Goal: Task Accomplishment & Management: Use online tool/utility

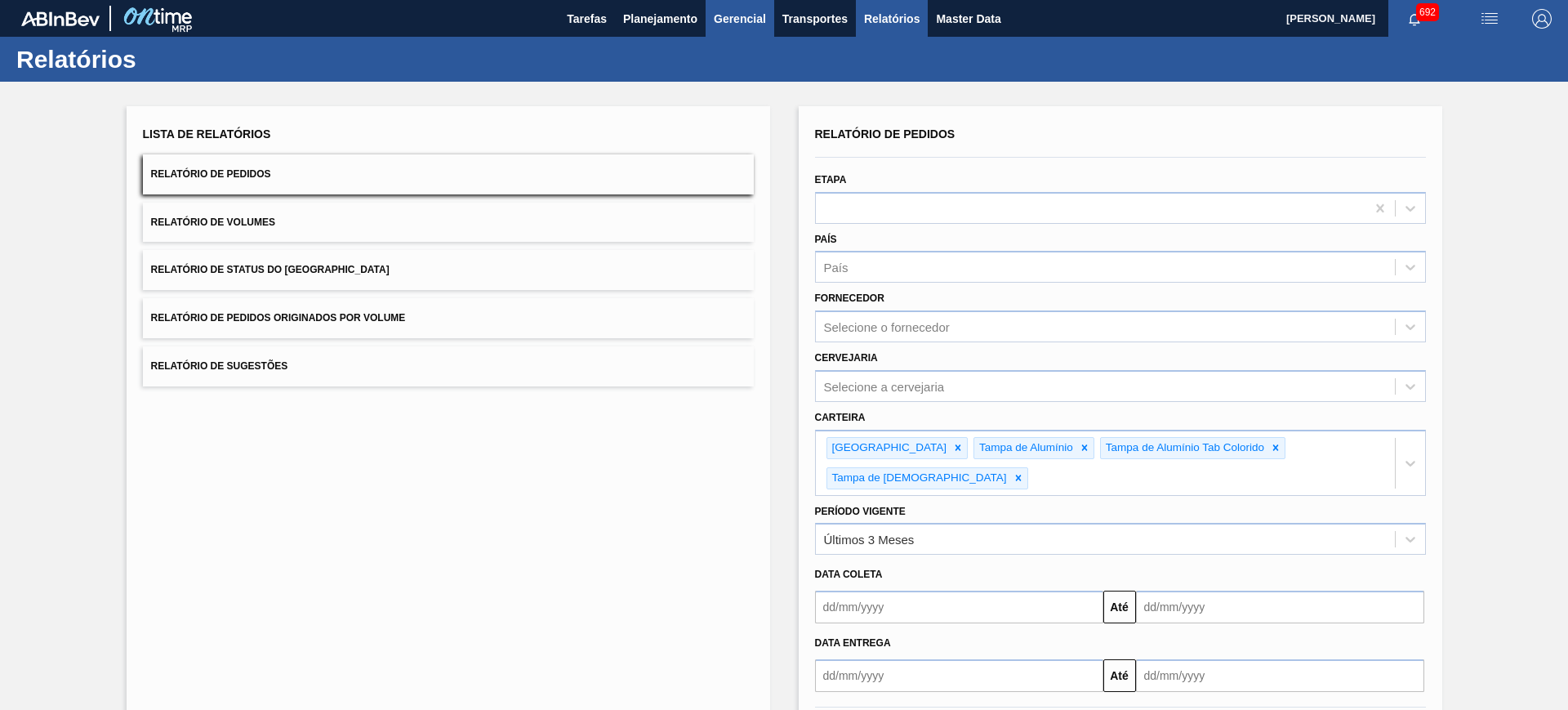
click at [764, 16] on span "Gerencial" at bounding box center [740, 19] width 53 height 19
click at [841, 22] on div at bounding box center [784, 355] width 1568 height 710
click at [827, 19] on span "Transportes" at bounding box center [815, 19] width 66 height 19
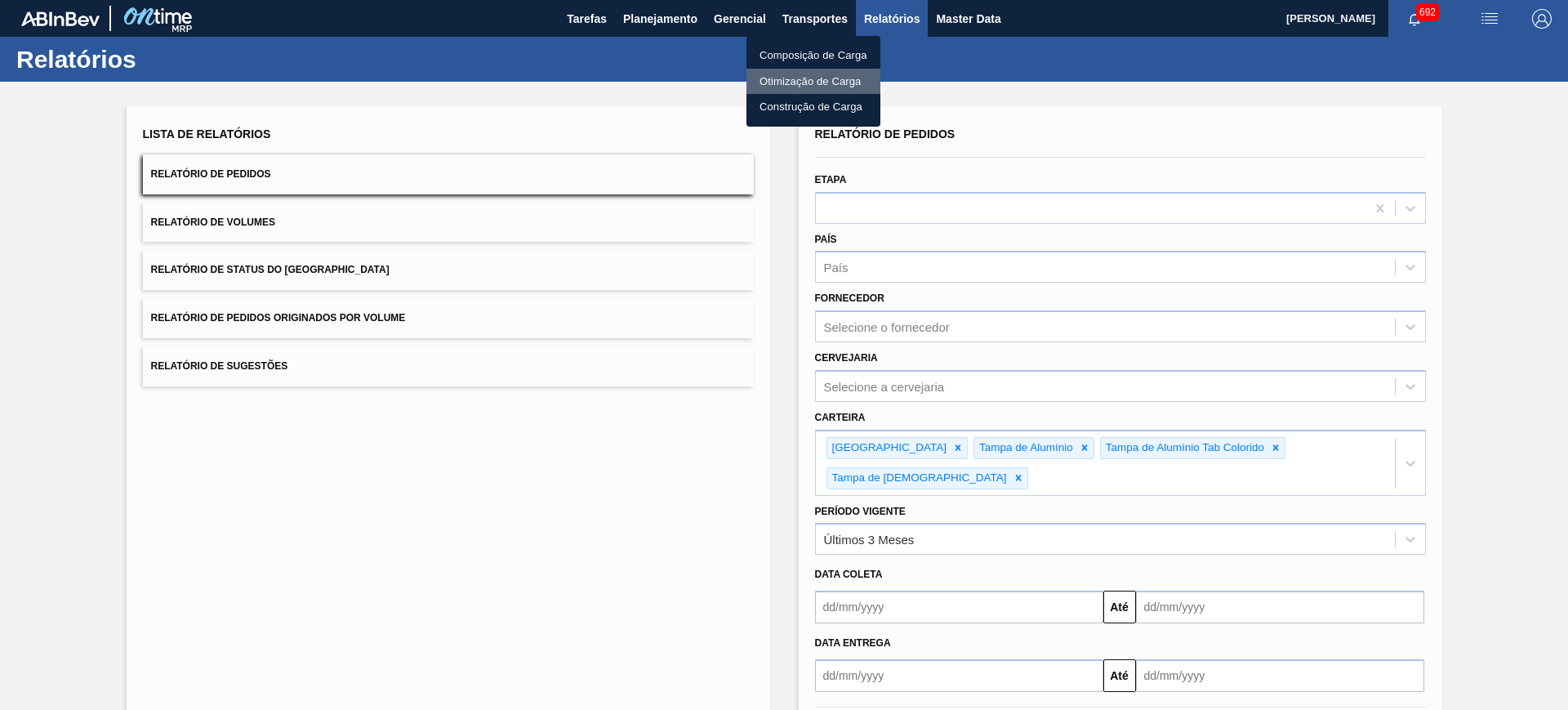
click at [808, 81] on li "Otimização de Carga" at bounding box center [813, 81] width 134 height 26
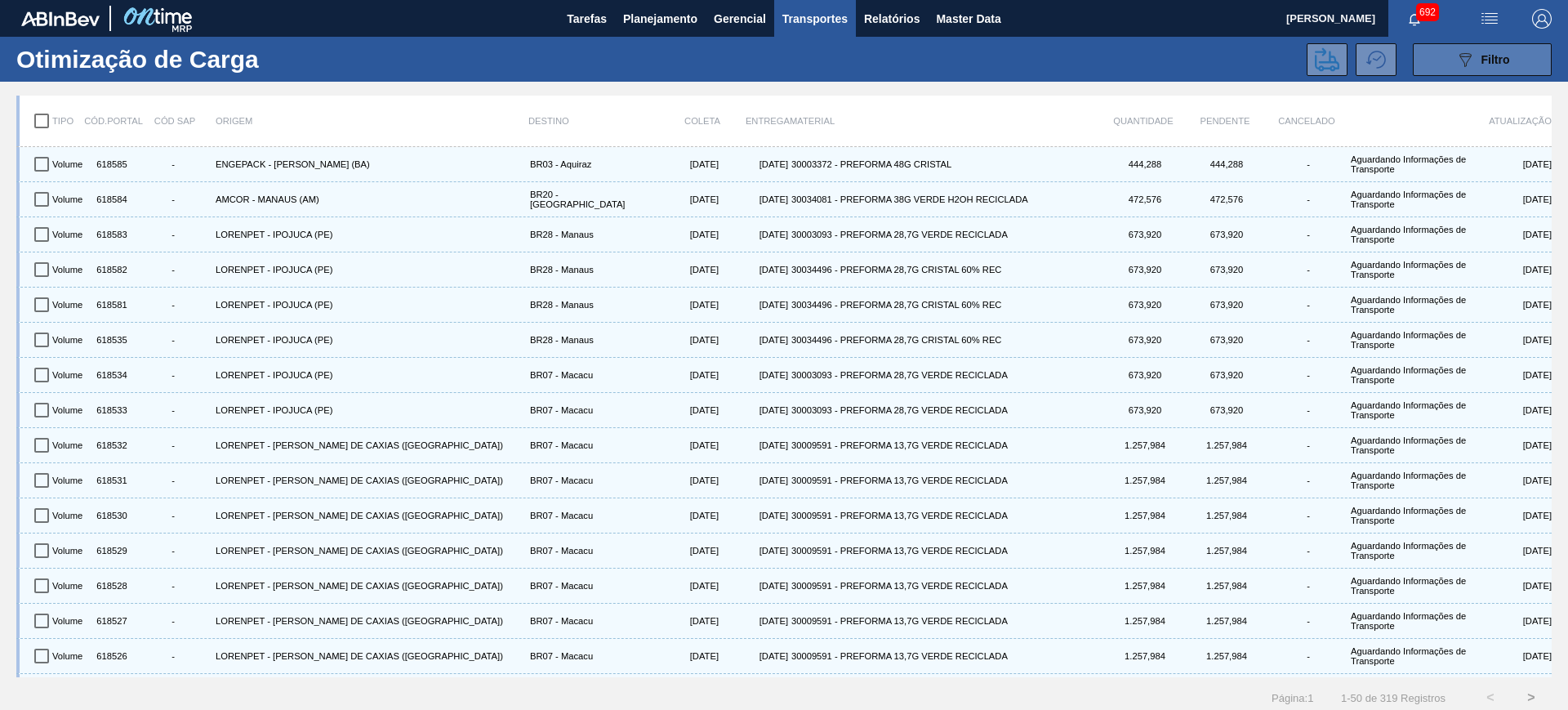
click at [1457, 59] on icon "089F7B8B-B2A5-4AFE-B5C0-19BA573D28AC" at bounding box center [1465, 59] width 19 height 19
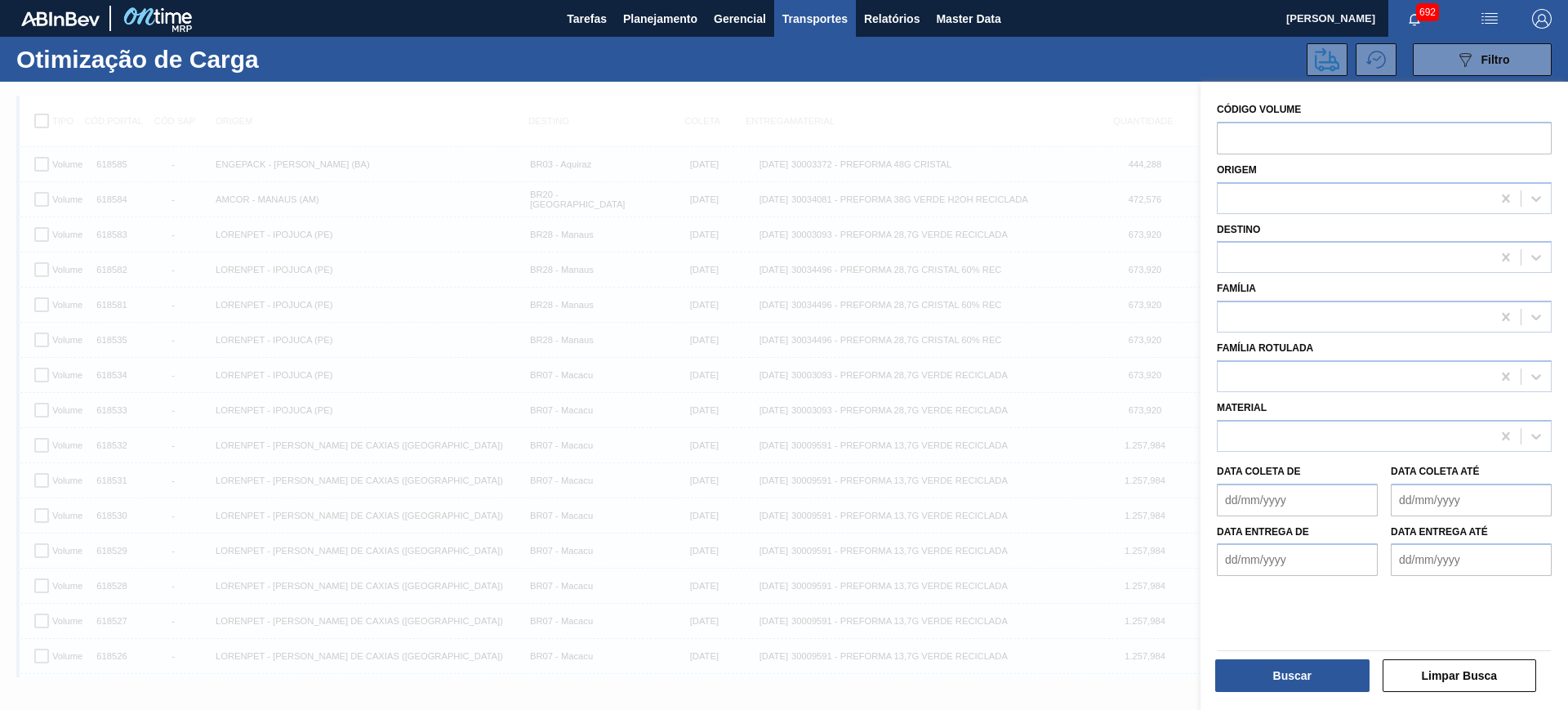
click at [1253, 46] on div "089F7B8B-B2A5-4AFE-B5C0-19BA573D28AC Filtro" at bounding box center [936, 59] width 1247 height 32
click at [1330, 55] on icon at bounding box center [1327, 59] width 24 height 24
click at [1333, 84] on div "Código Volume Origem Destino Família Família Rotulada Material Data [PERSON_NAM…" at bounding box center [1384, 397] width 367 height 632
drag, startPoint x: 1203, startPoint y: 57, endPoint x: 1221, endPoint y: 57, distance: 18.0
click at [1212, 57] on div "089F7B8B-B2A5-4AFE-B5C0-19BA573D28AC Filtro" at bounding box center [936, 59] width 1247 height 32
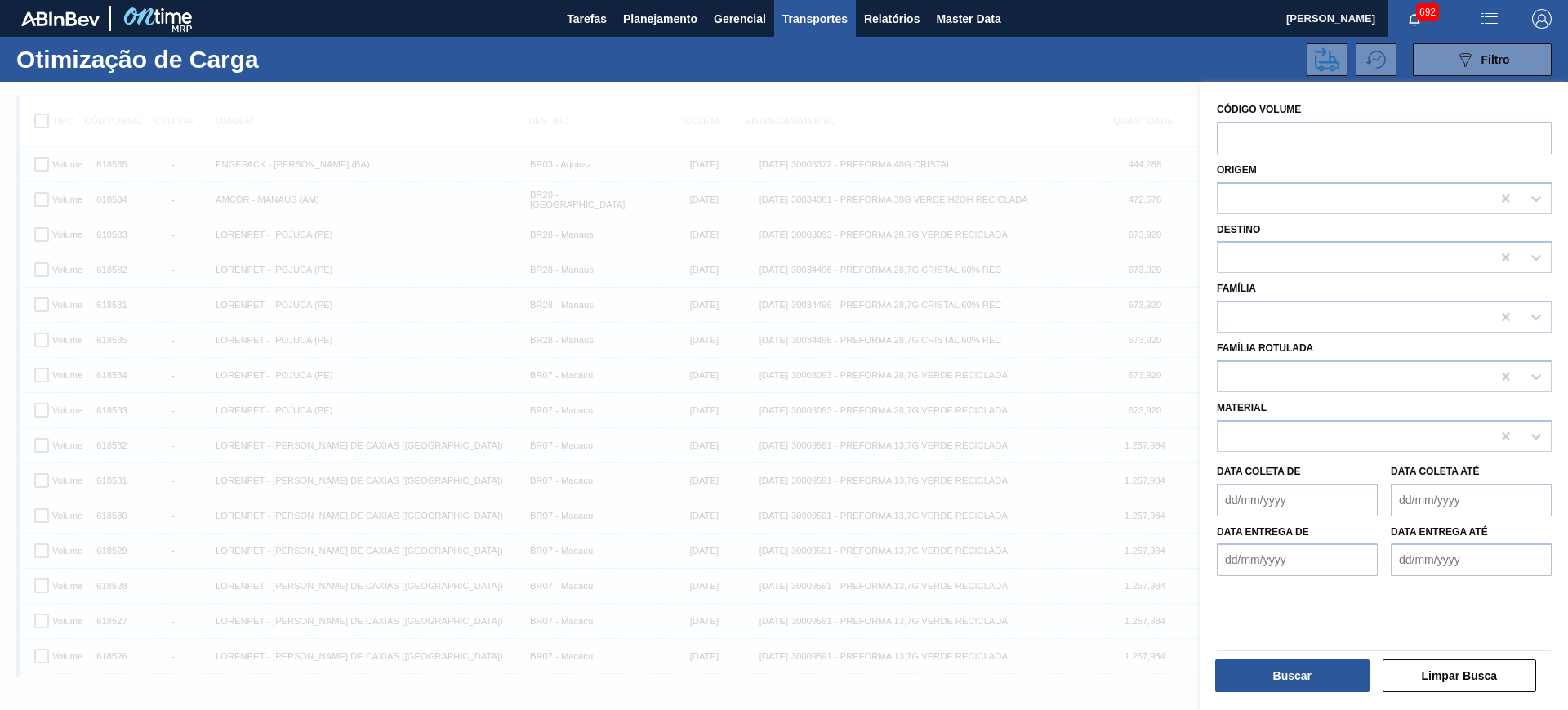
click at [1482, 19] on img "button" at bounding box center [1489, 19] width 19 height 19
click at [1461, 85] on li "Upload de Volumes" at bounding box center [1481, 88] width 150 height 30
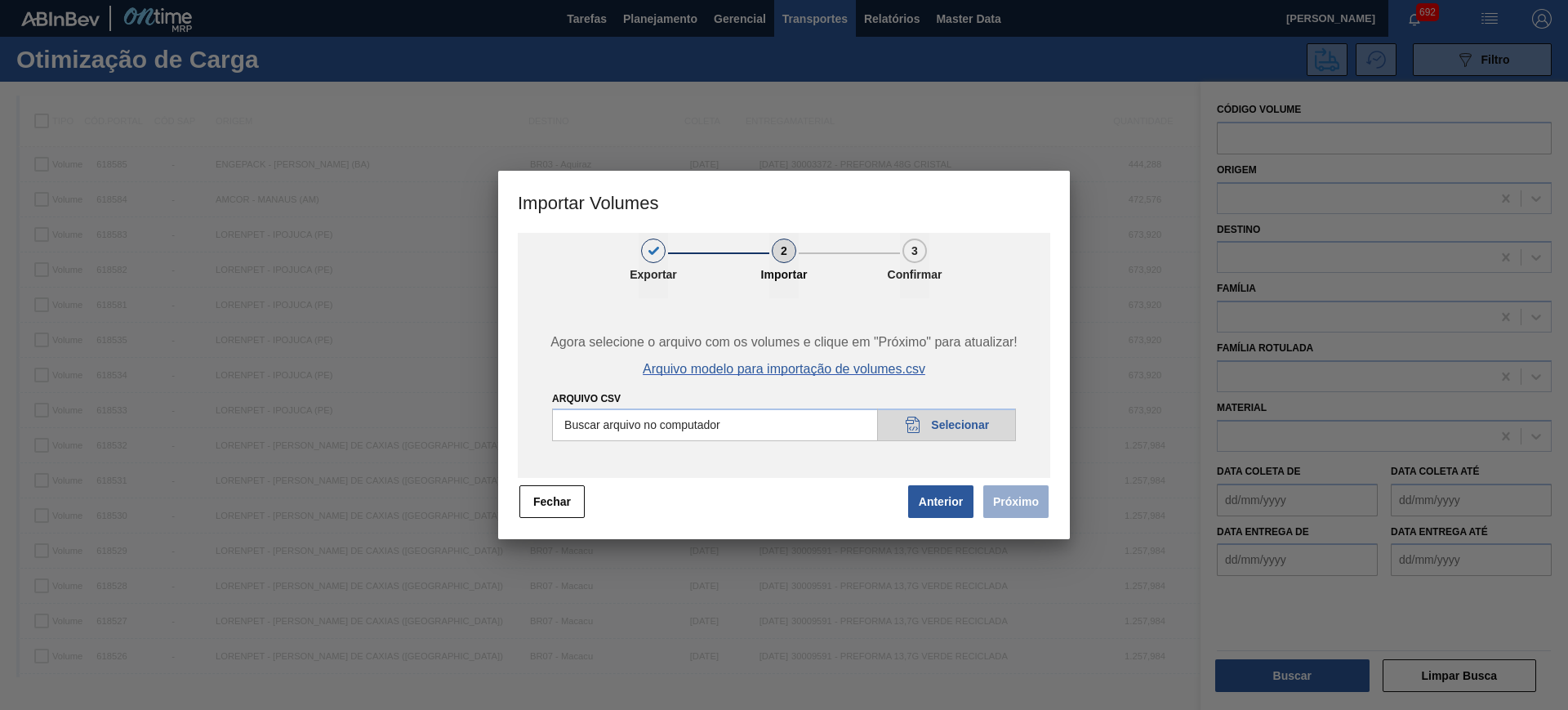
click at [892, 367] on span "Arquivo modelo para importação de volumes.csv" at bounding box center [784, 369] width 283 height 15
click at [928, 403] on div "Arquivo csv Buscar arquivo no computador 20DAD902-3625-4257-8FDA-0C0CB19E2A3D S…" at bounding box center [784, 415] width 464 height 53
click at [928, 412] on input "Arquivo csv" at bounding box center [784, 425] width 464 height 32
type input "C:\fakepath\PedidoVolumeModeloImportacao - teste.csv"
click at [1019, 501] on button "Próximo" at bounding box center [1016, 502] width 66 height 32
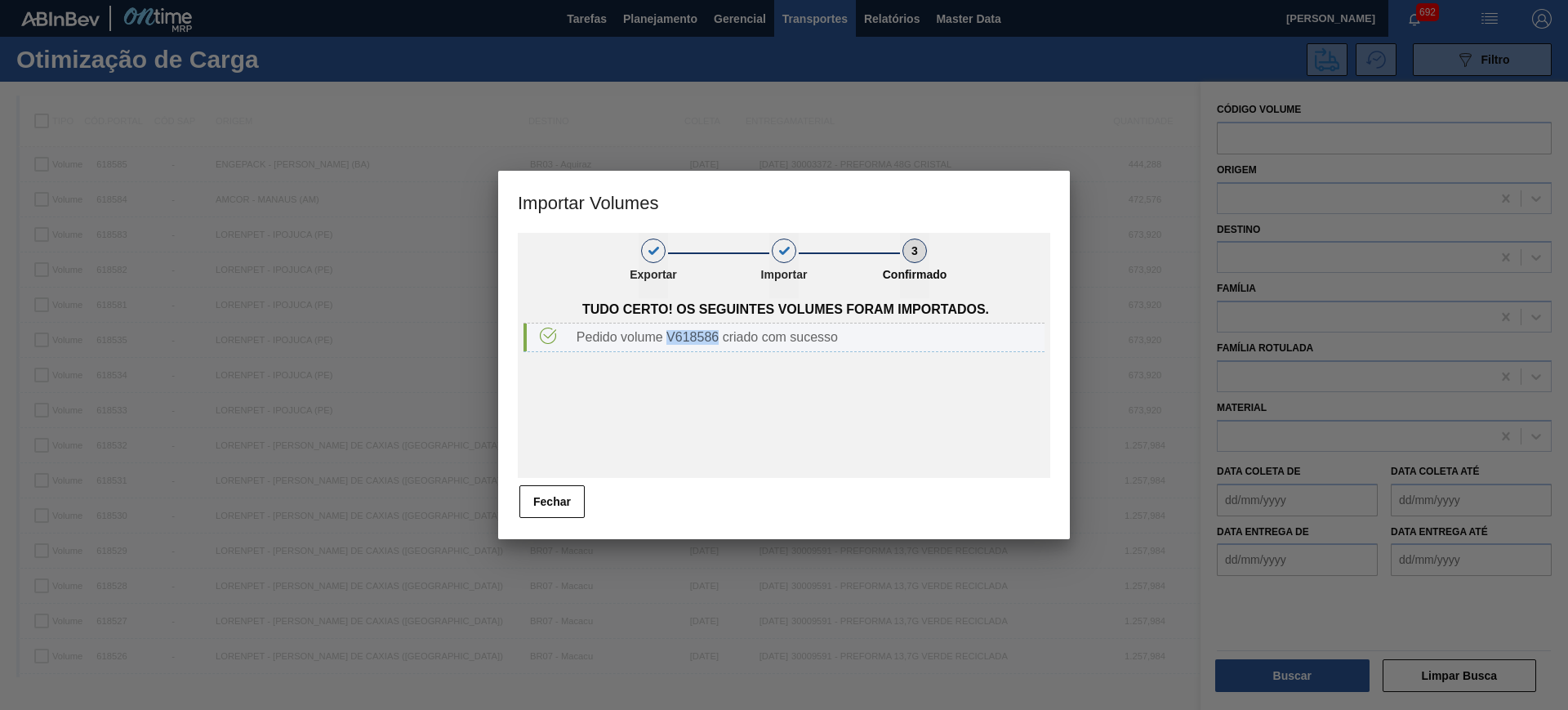
drag, startPoint x: 667, startPoint y: 336, endPoint x: 717, endPoint y: 337, distance: 50.0
click at [717, 337] on div "Pedido volume V618586 criado com sucesso" at bounding box center [807, 338] width 475 height 15
copy div "V618586"
click at [549, 494] on button "Fechar" at bounding box center [552, 502] width 66 height 32
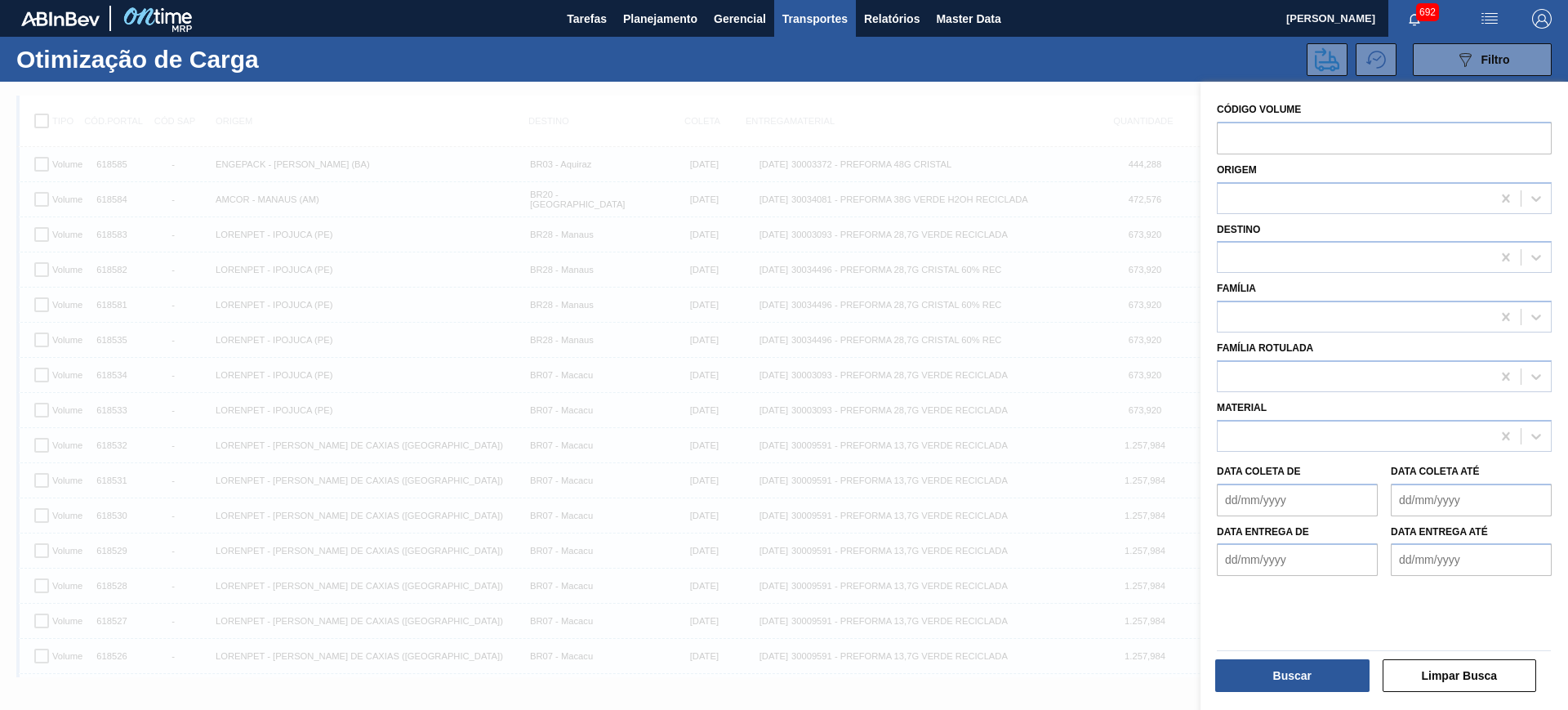
click at [787, 67] on div "089F7B8B-B2A5-4AFE-B5C0-19BA573D28AC Filtro" at bounding box center [936, 59] width 1247 height 32
click at [658, 18] on span "Planejamento" at bounding box center [661, 19] width 74 height 19
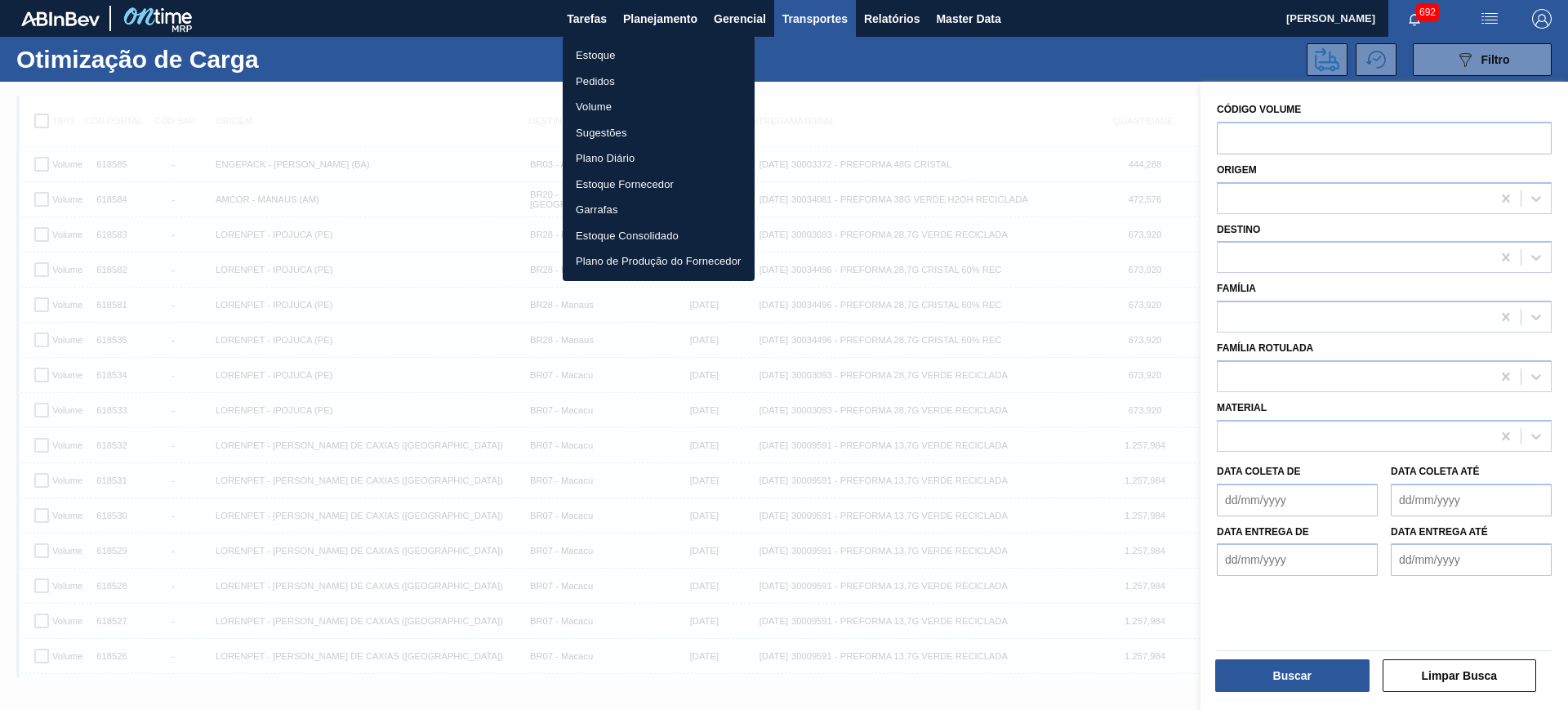
click at [597, 81] on li "Pedidos" at bounding box center [659, 81] width 192 height 26
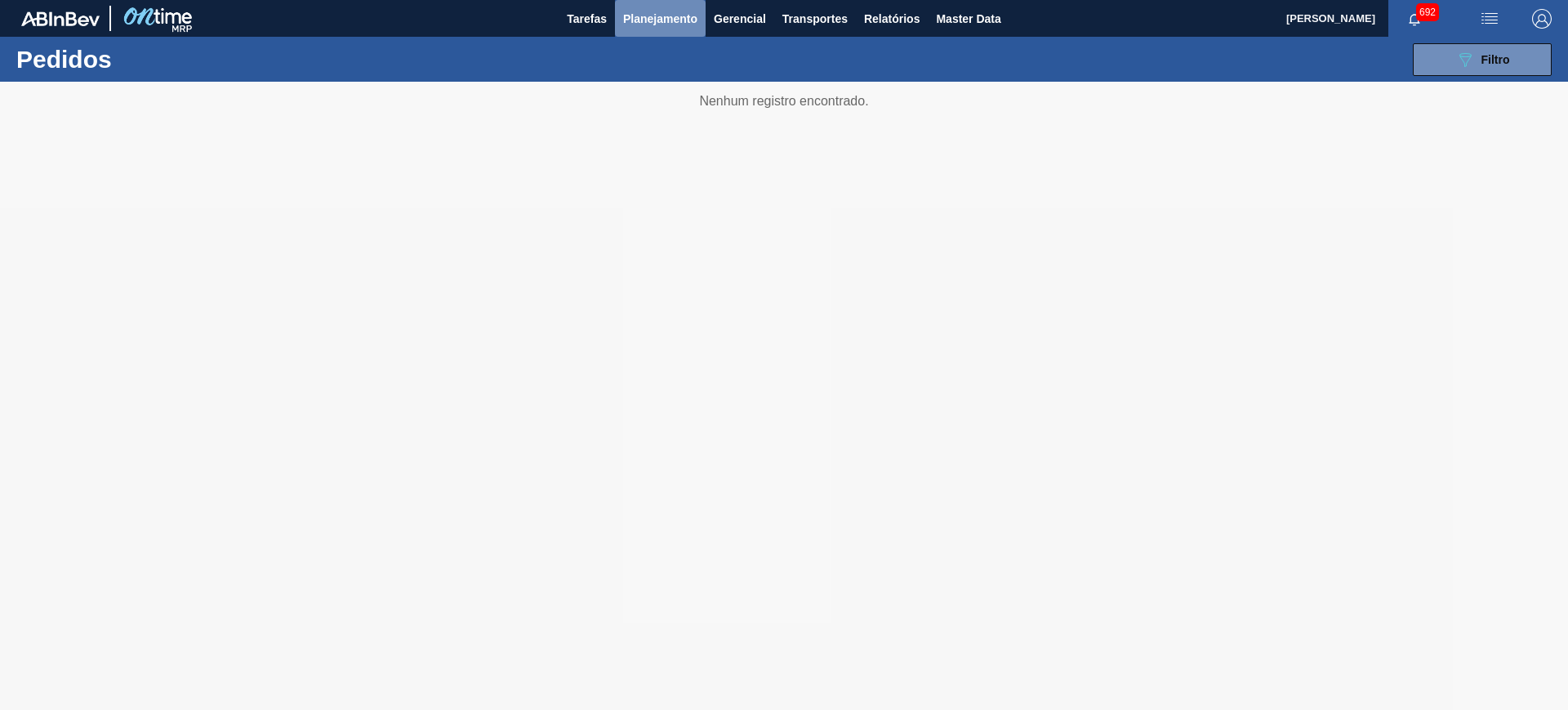
click at [662, 6] on button "Planejamento" at bounding box center [661, 19] width 91 height 37
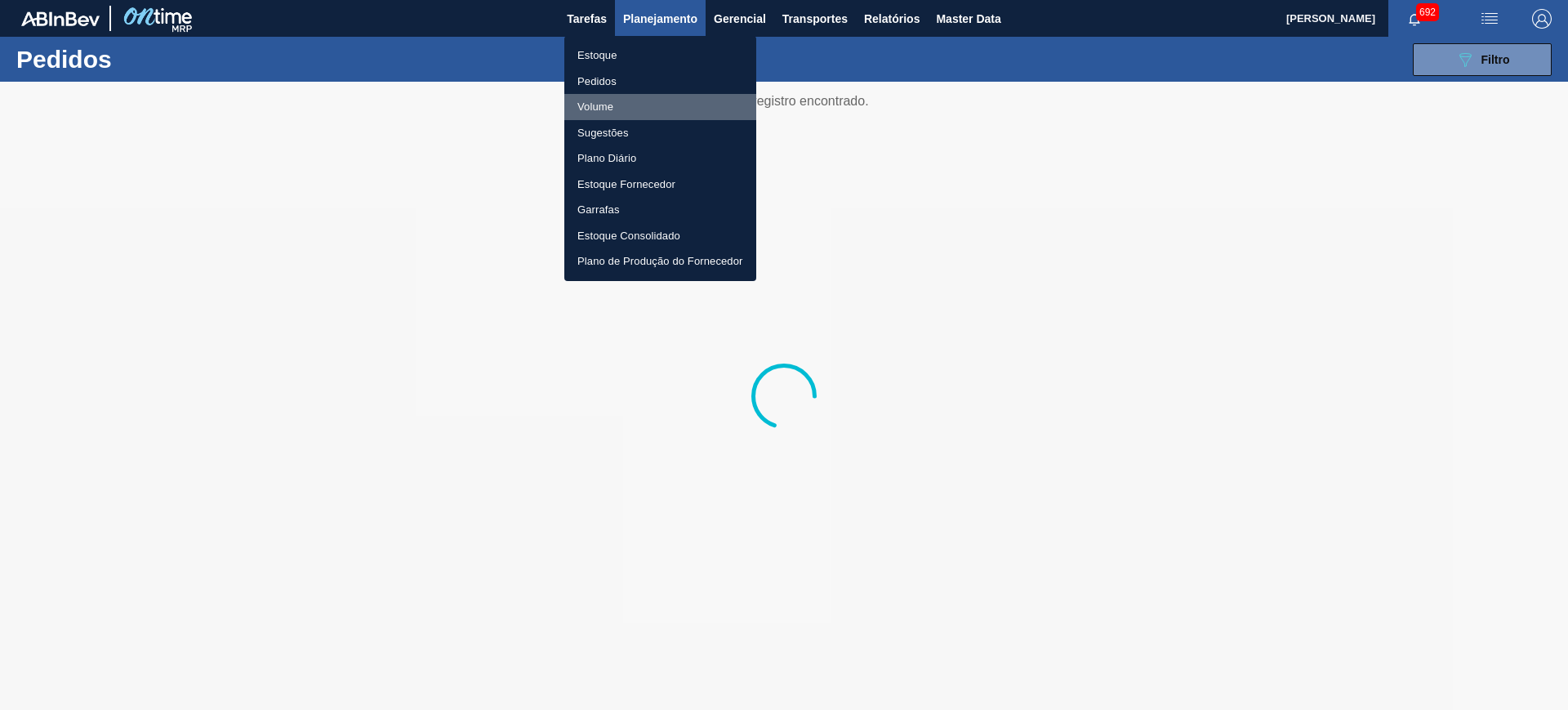
click at [597, 98] on li "Volume" at bounding box center [661, 107] width 192 height 26
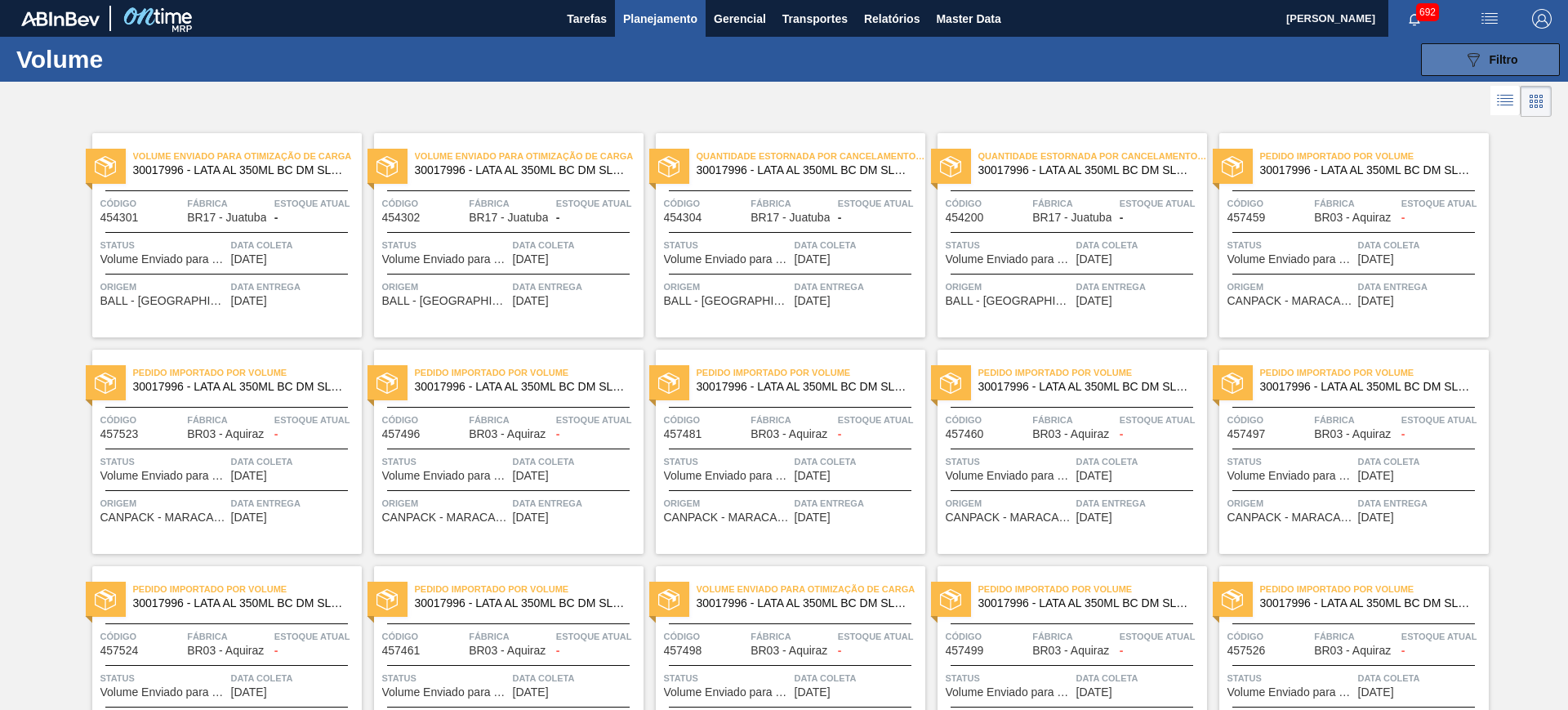
click at [1499, 60] on span "Filtro" at bounding box center [1504, 59] width 29 height 13
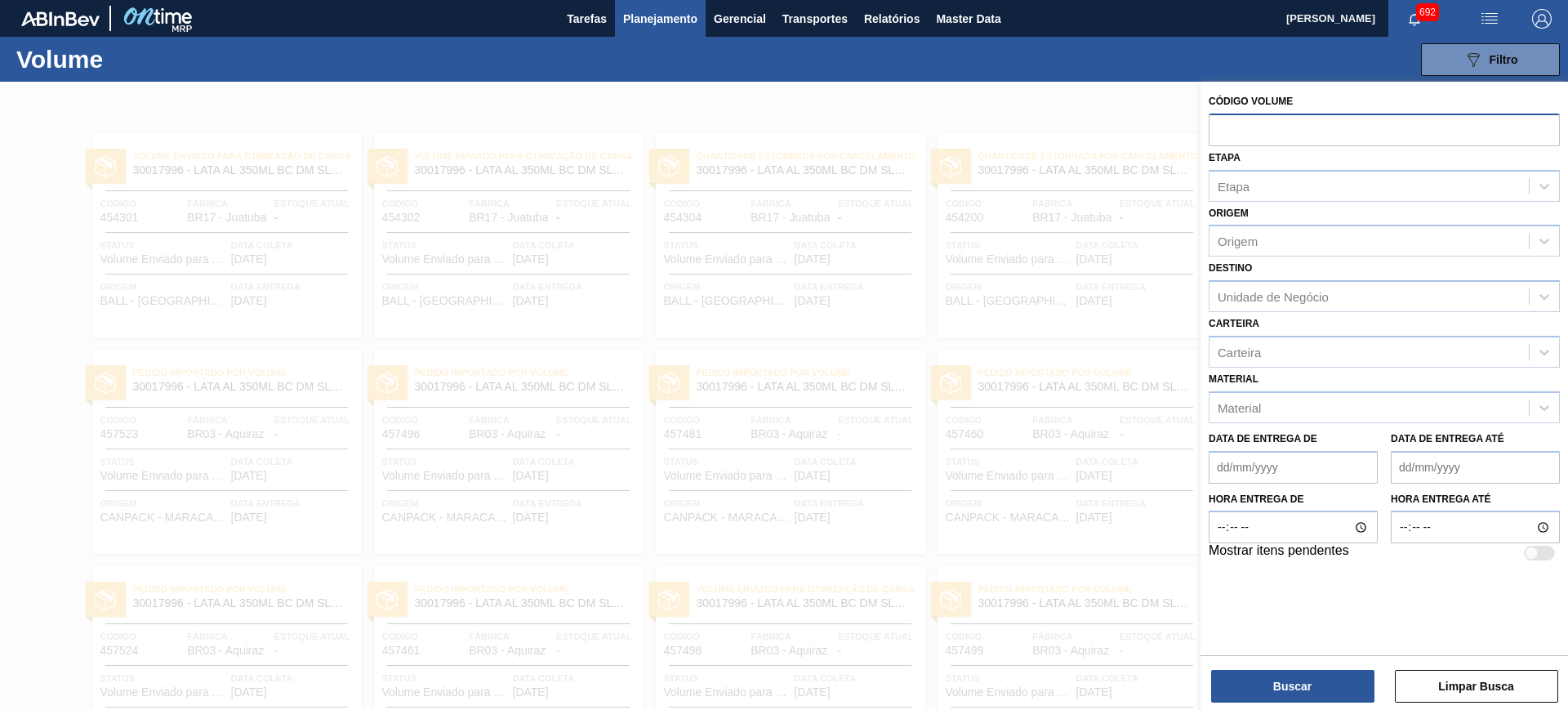
click at [1373, 126] on input "text" at bounding box center [1385, 130] width 352 height 31
paste input "V618586"
click at [1224, 130] on input "V618586" at bounding box center [1385, 130] width 352 height 31
type input "618586"
click at [1311, 681] on button "Buscar" at bounding box center [1293, 686] width 164 height 32
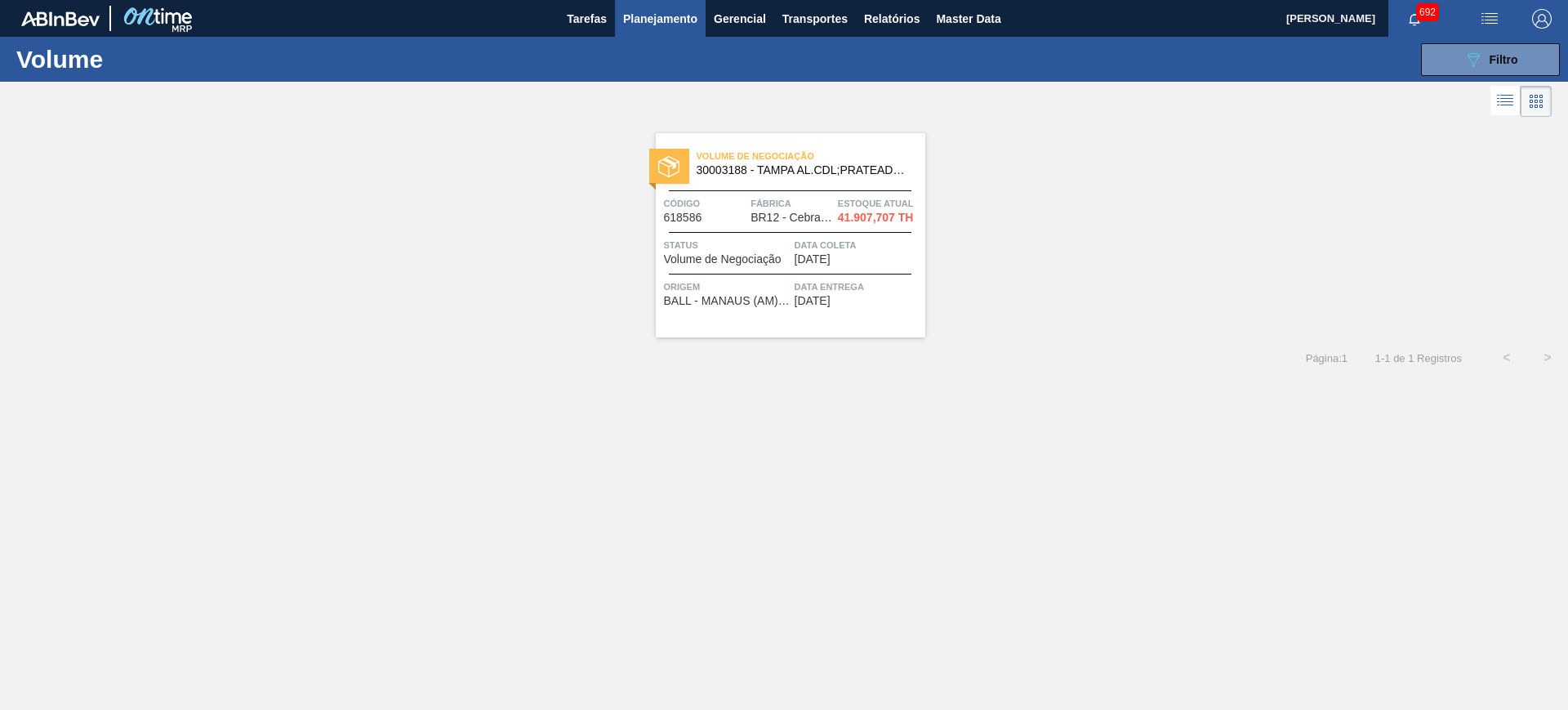
click at [855, 157] on span "Volume de Negociação" at bounding box center [810, 156] width 228 height 17
click at [1466, 63] on icon "089F7B8B-B2A5-4AFE-B5C0-19BA573D28AC" at bounding box center [1473, 59] width 19 height 19
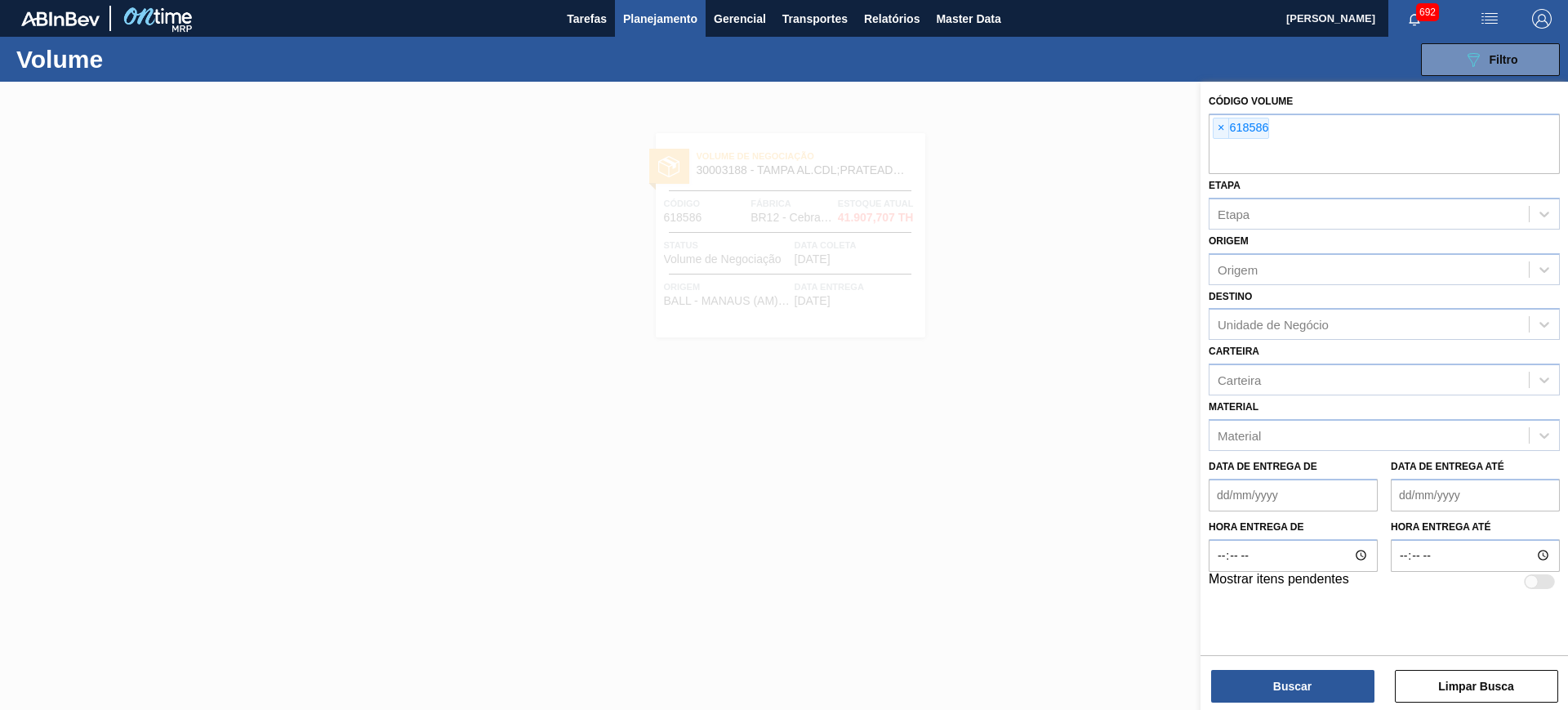
click at [1088, 143] on div at bounding box center [784, 436] width 1568 height 710
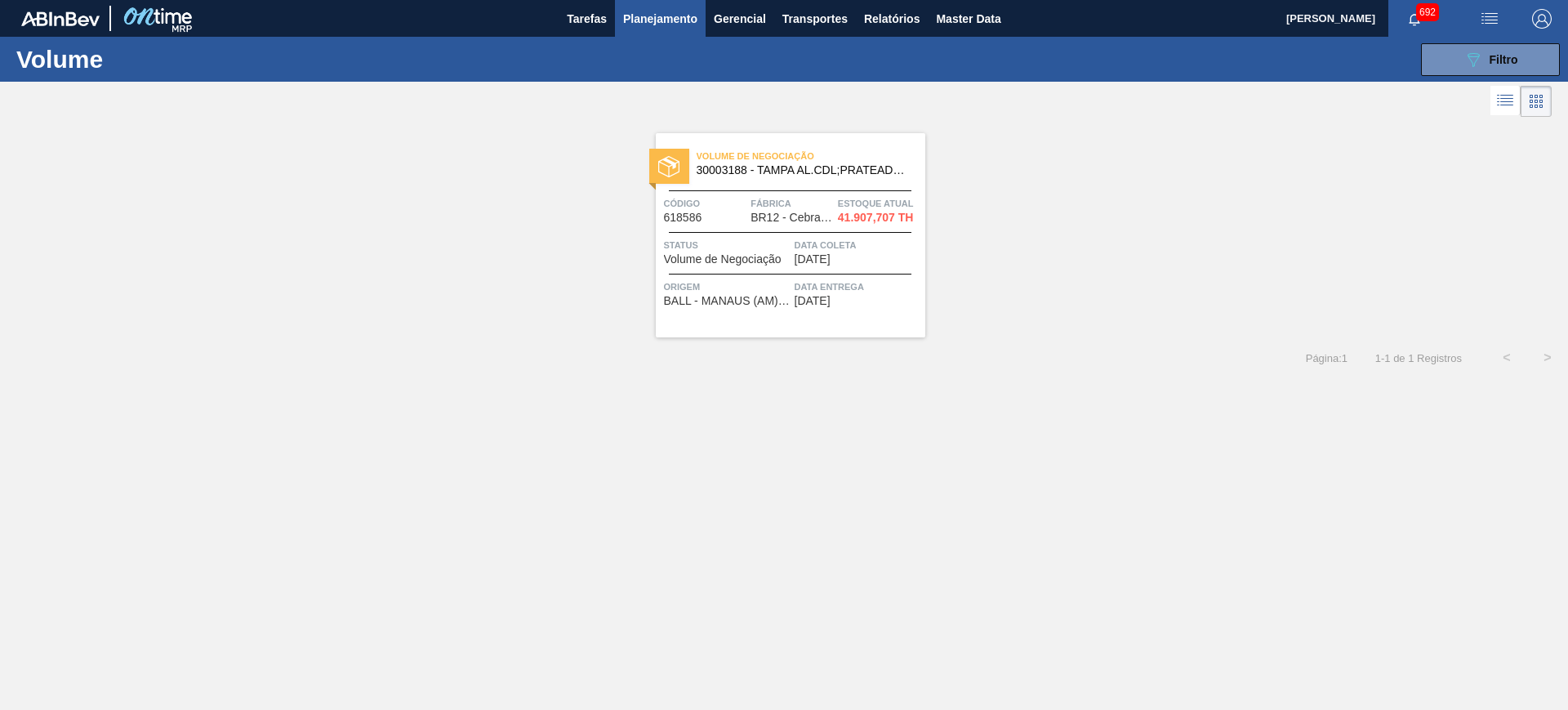
click at [1523, 106] on li at bounding box center [1537, 102] width 31 height 31
click at [1503, 104] on icon at bounding box center [1505, 100] width 19 height 19
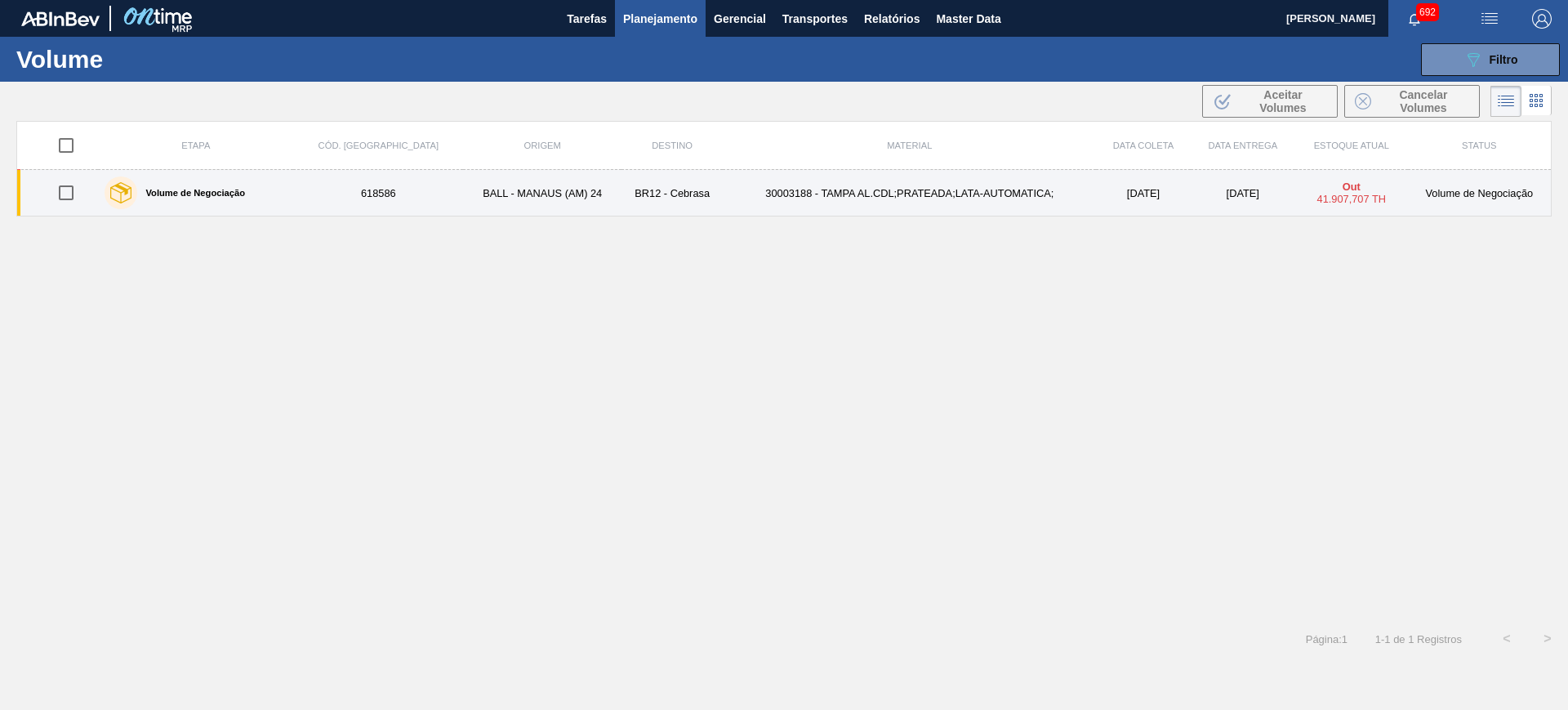
click at [254, 200] on div "Volume de Negociação" at bounding box center [196, 193] width 191 height 41
click at [72, 189] on input "checkbox" at bounding box center [66, 193] width 34 height 34
checkbox input "true"
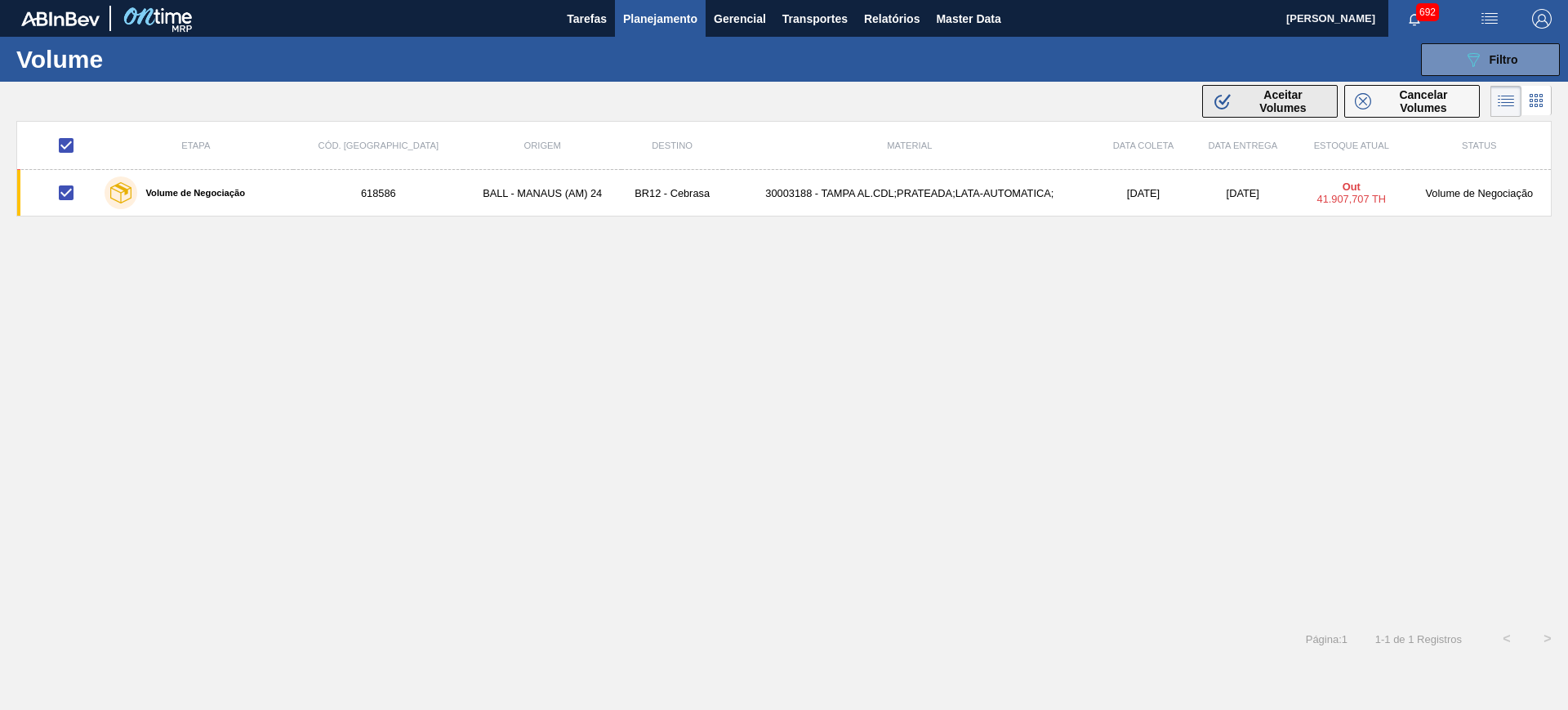
click at [1269, 106] on span "Aceitar Volumes" at bounding box center [1283, 101] width 88 height 26
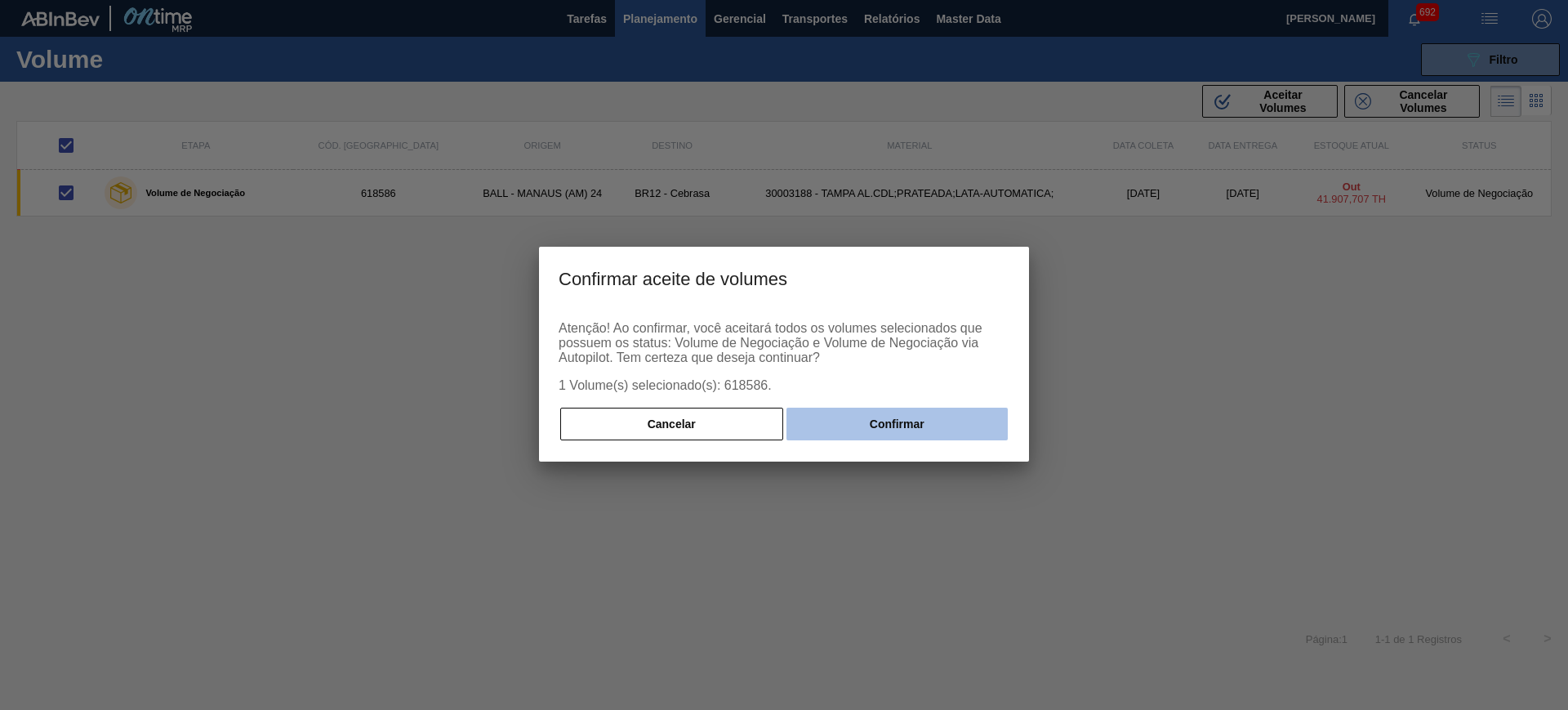
click at [914, 430] on button "Confirmar" at bounding box center [896, 424] width 221 height 32
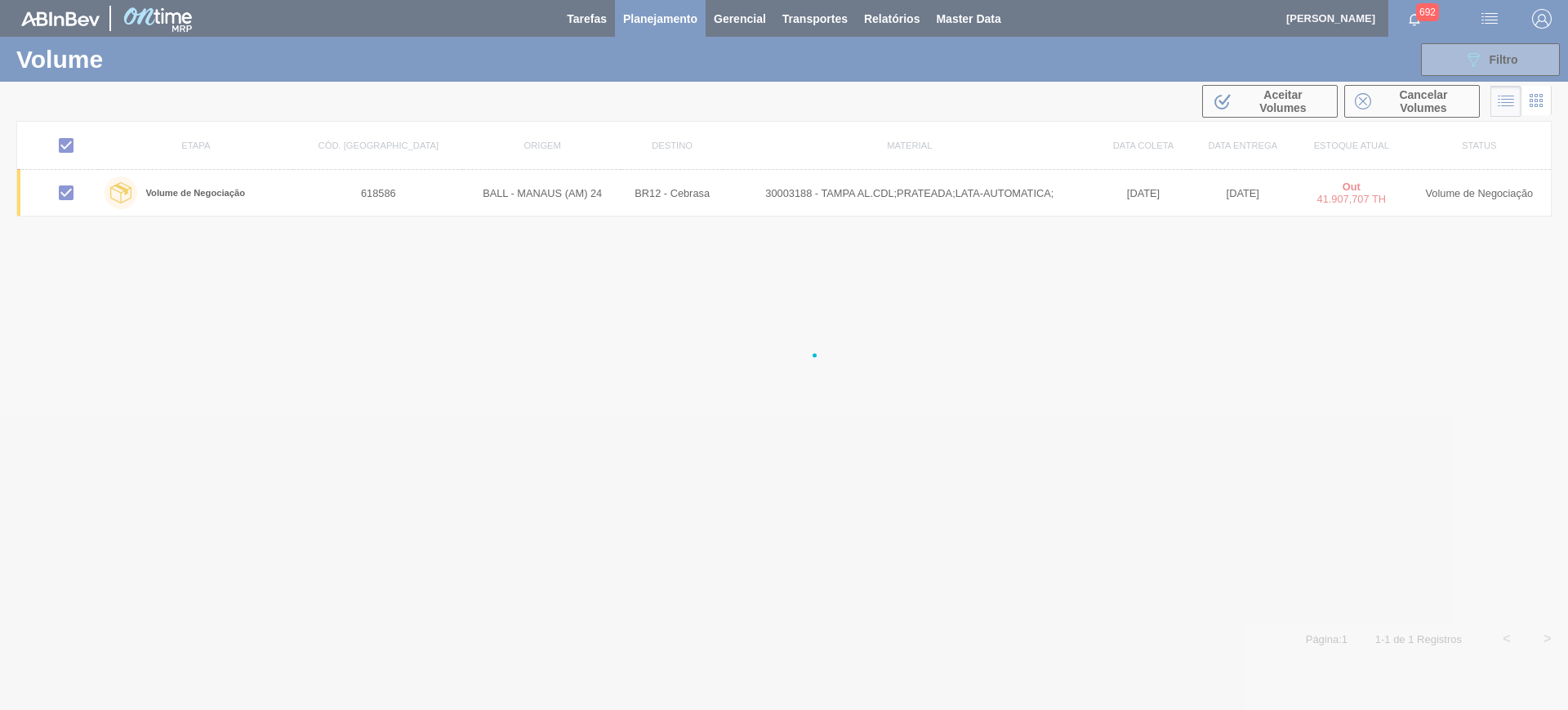
checkbox input "false"
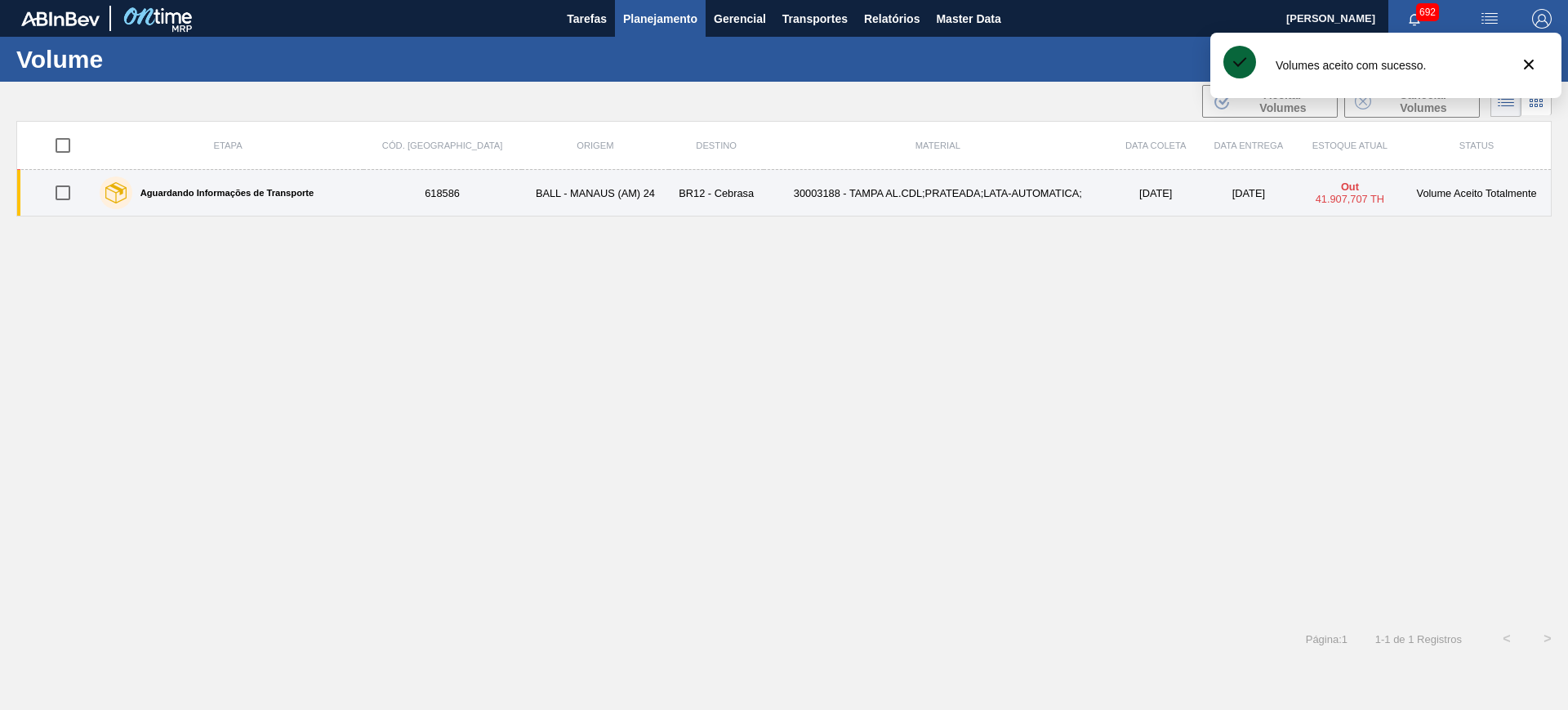
click at [450, 212] on td "618586" at bounding box center [442, 193] width 158 height 46
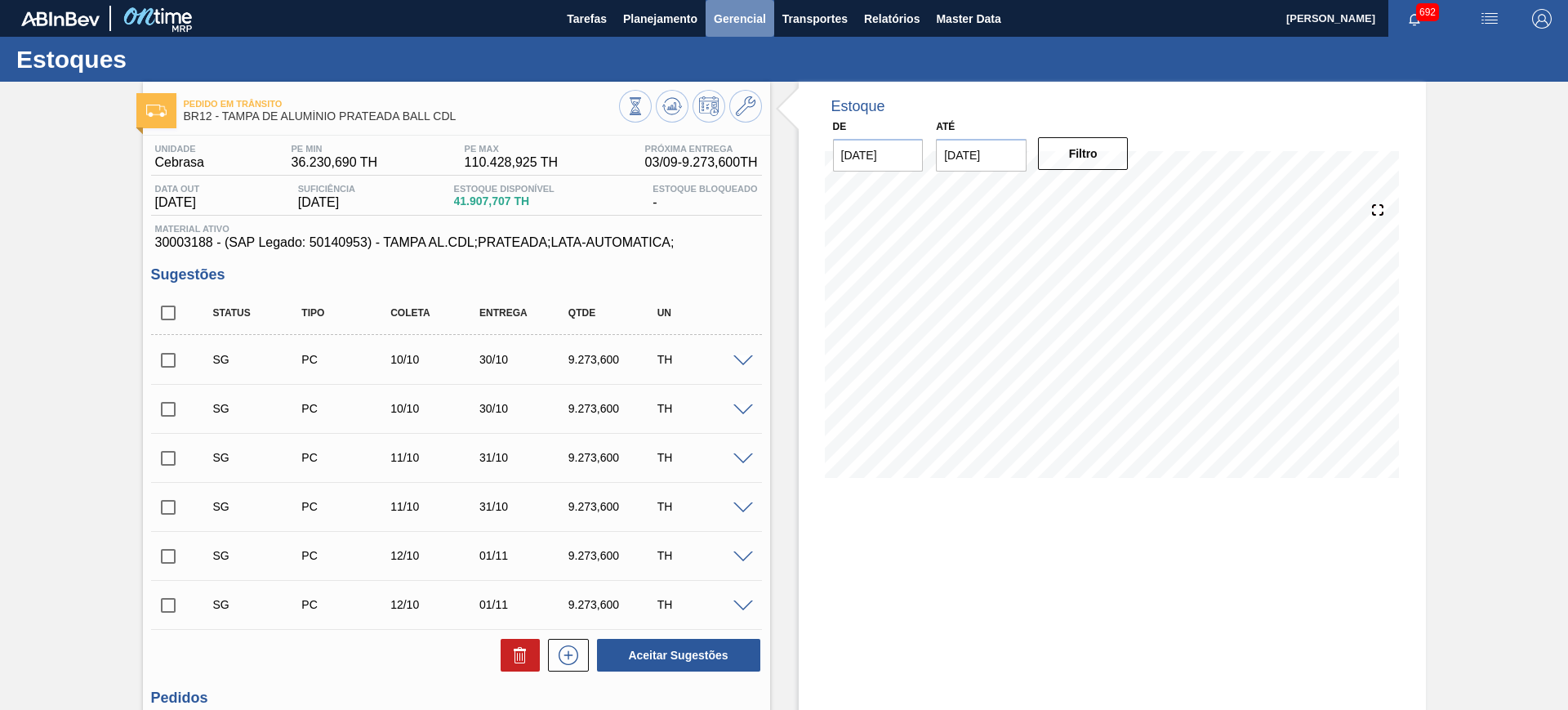
click at [769, 22] on button "Gerencial" at bounding box center [740, 19] width 68 height 37
click at [815, 21] on div at bounding box center [784, 355] width 1568 height 710
click at [815, 21] on span "Transportes" at bounding box center [815, 19] width 66 height 19
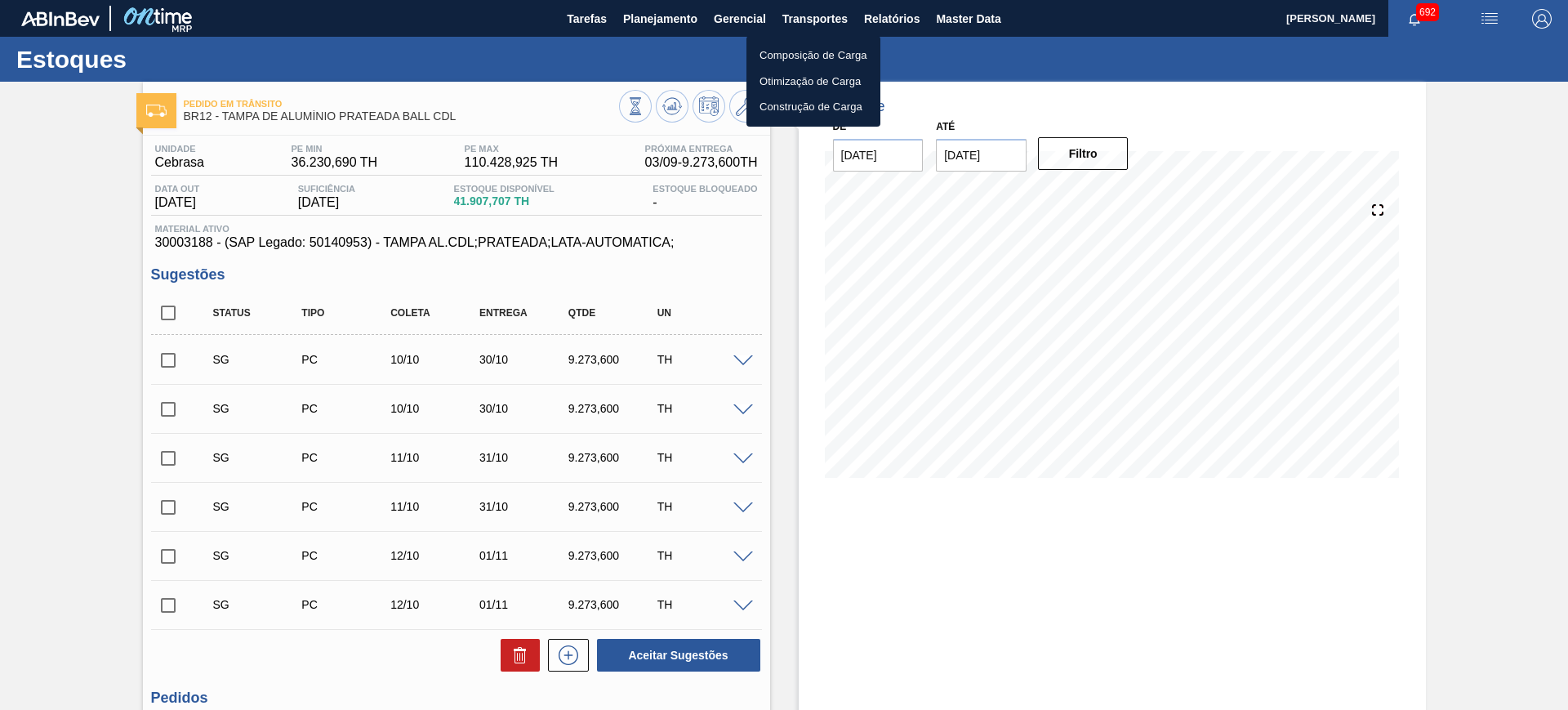
click at [811, 81] on li "Otimização de Carga" at bounding box center [813, 81] width 134 height 26
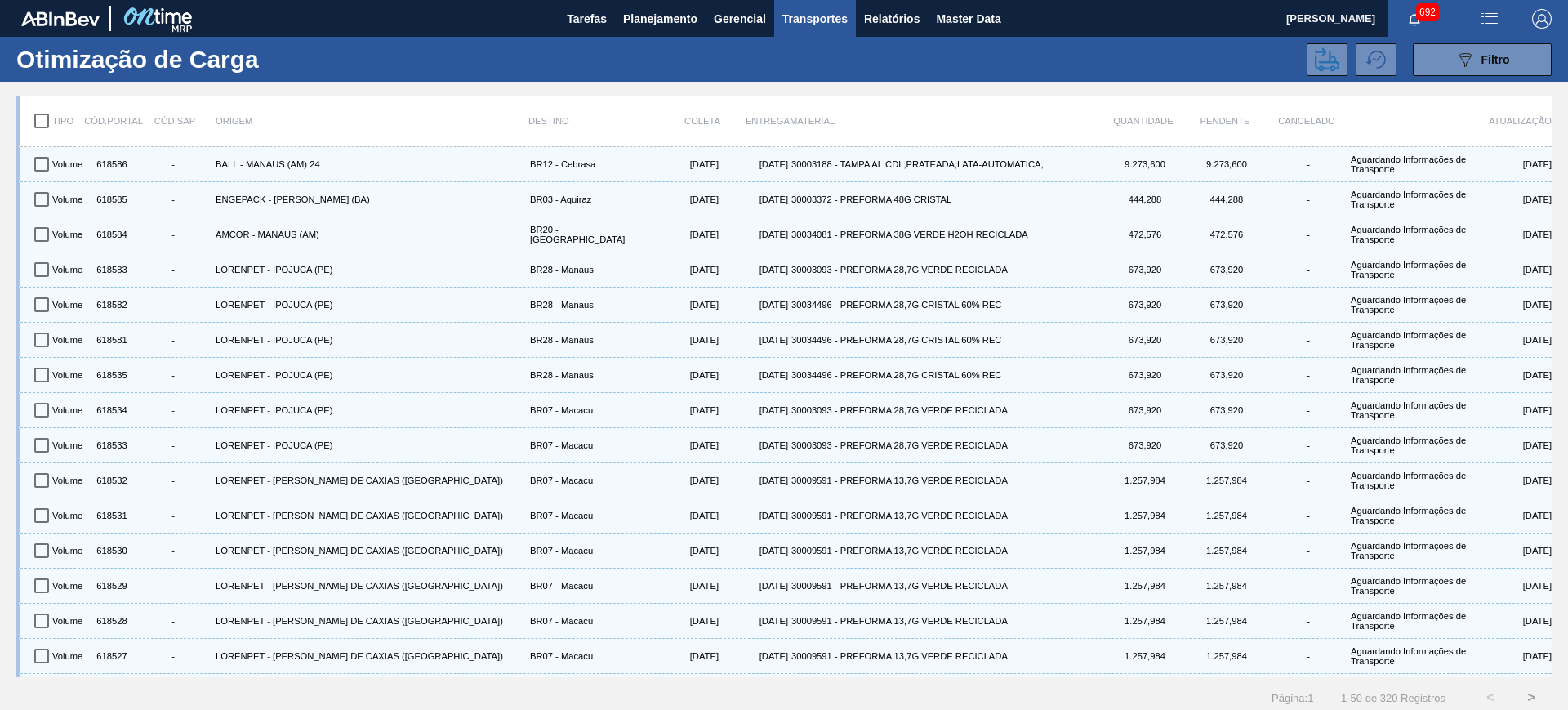
click at [1528, 700] on button ">" at bounding box center [1532, 698] width 41 height 41
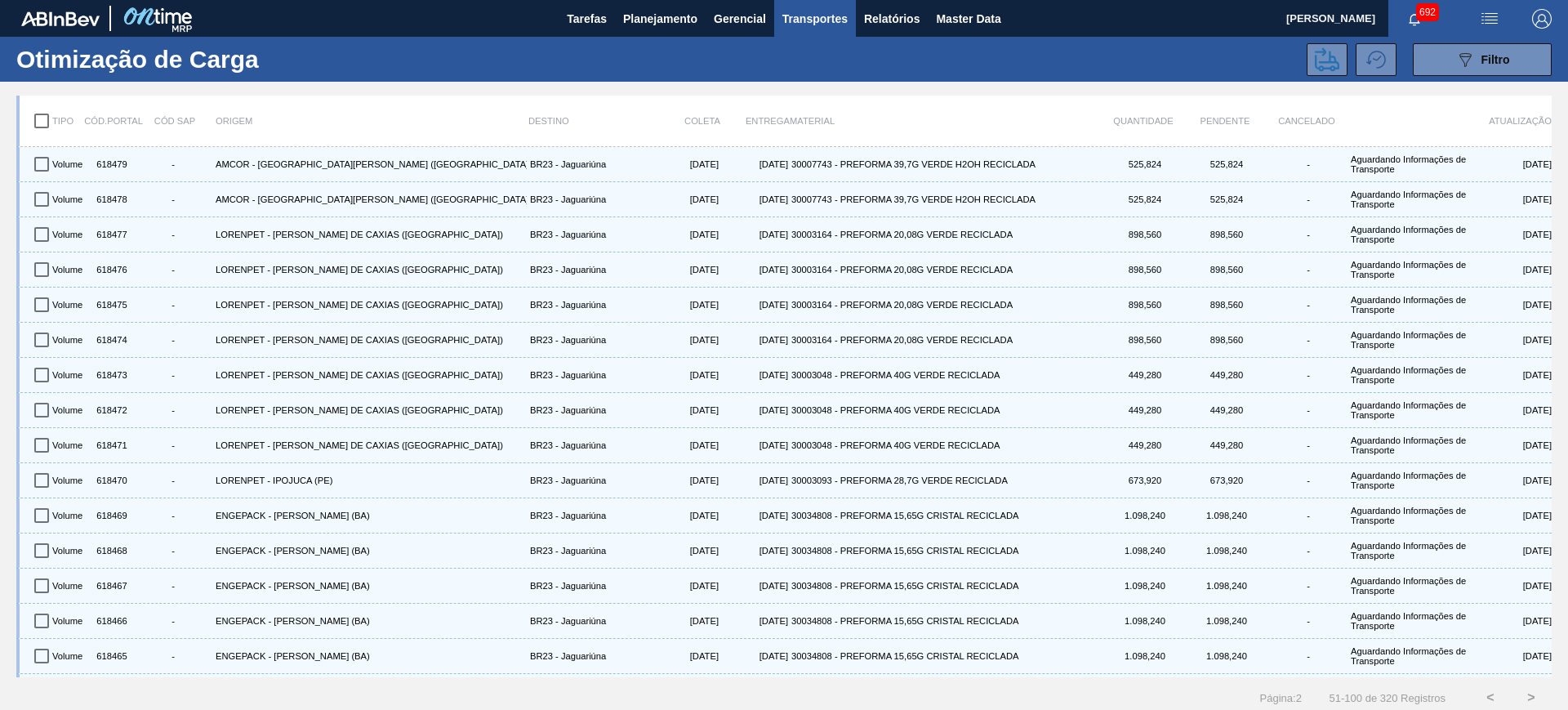
click at [1483, 704] on button "<" at bounding box center [1490, 698] width 41 height 41
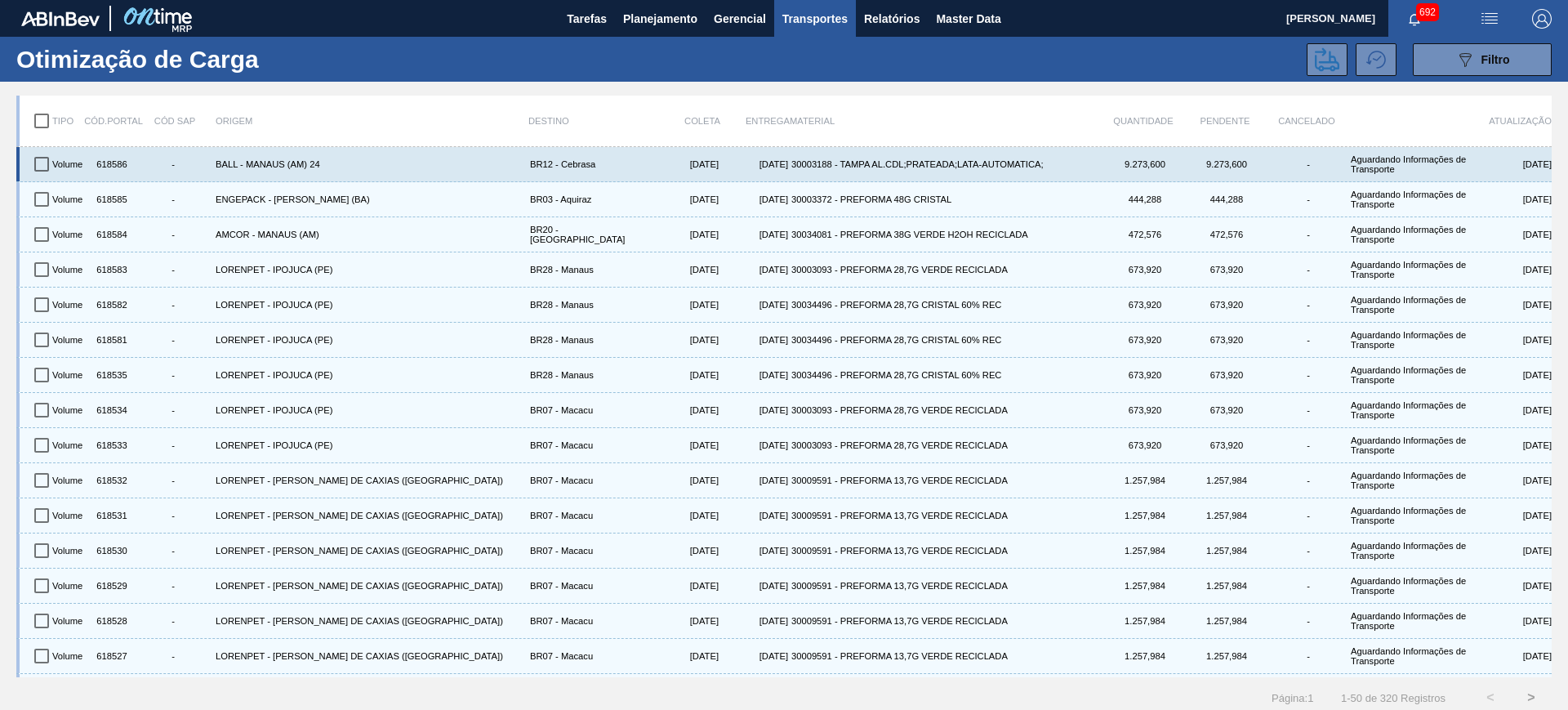
click at [1082, 170] on div "30003188 - TAMPA AL.CDL;PRATEADA;LATA-AUTOMATICA;" at bounding box center [945, 164] width 315 height 28
click at [1015, 161] on div "30003188 - TAMPA AL.CDL;PRATEADA;LATA-AUTOMATICA;" at bounding box center [945, 164] width 315 height 28
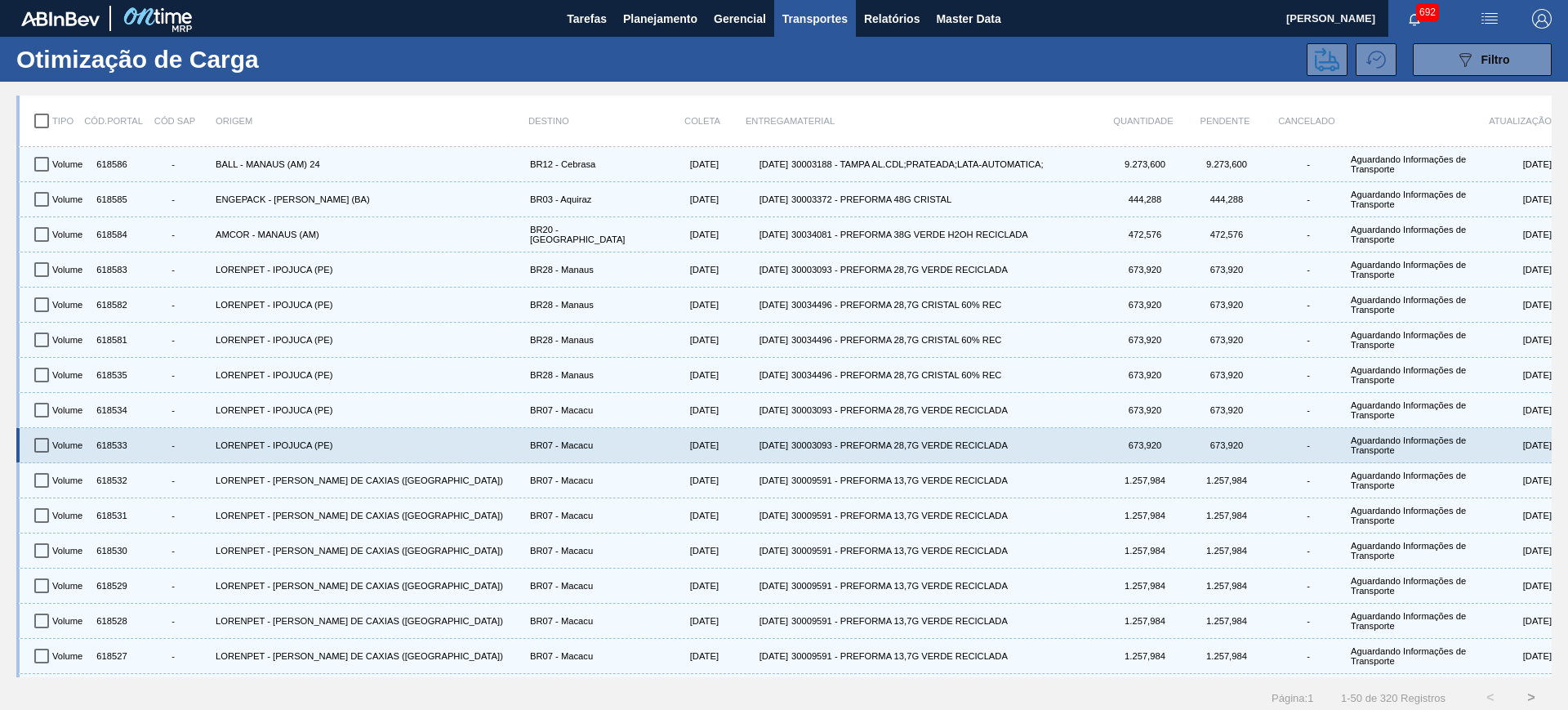
drag, startPoint x: 1234, startPoint y: 431, endPoint x: 1358, endPoint y: 436, distance: 124.1
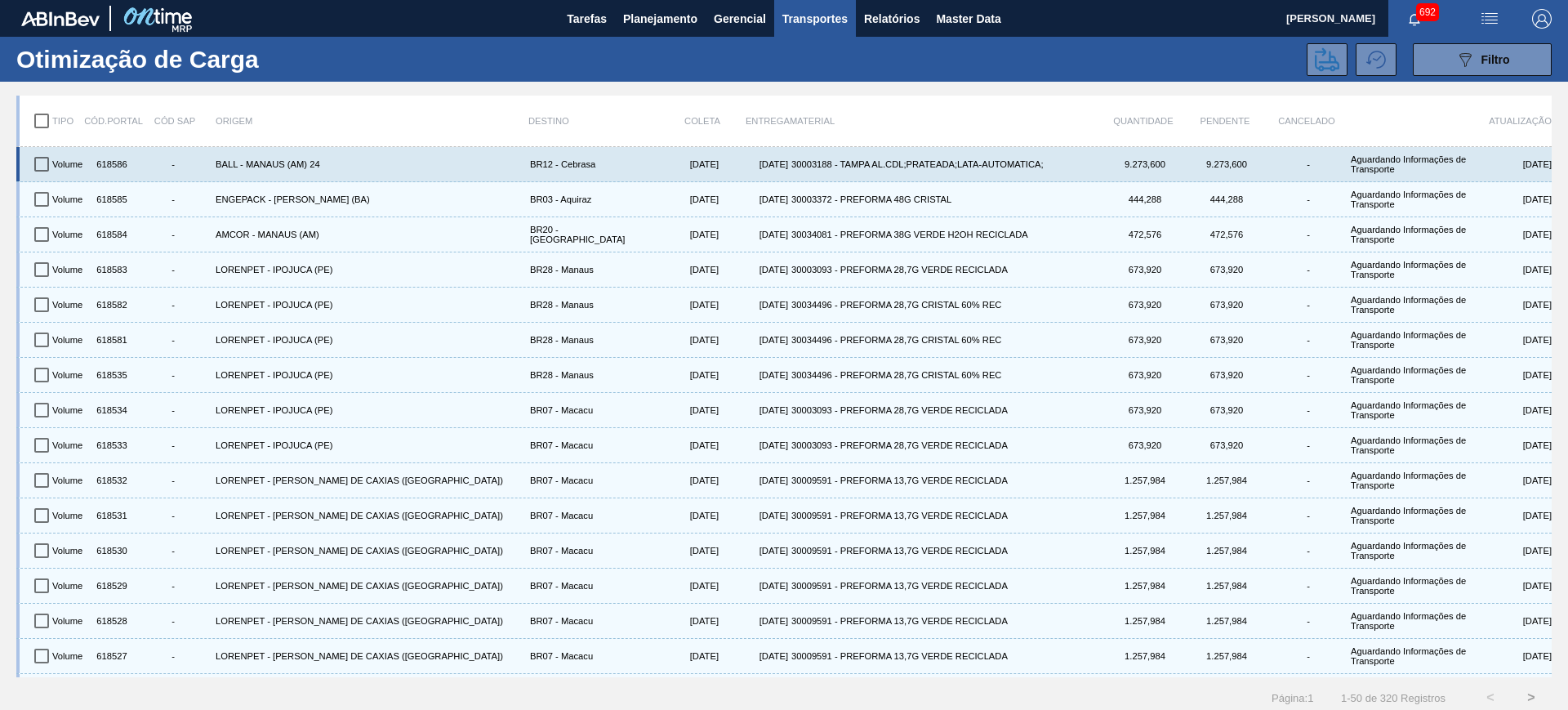
click at [43, 164] on input "checkbox" at bounding box center [41, 164] width 34 height 34
checkbox input "true"
drag, startPoint x: 55, startPoint y: 167, endPoint x: 64, endPoint y: 162, distance: 10.3
click at [64, 162] on div "Volume" at bounding box center [69, 164] width 41 height 28
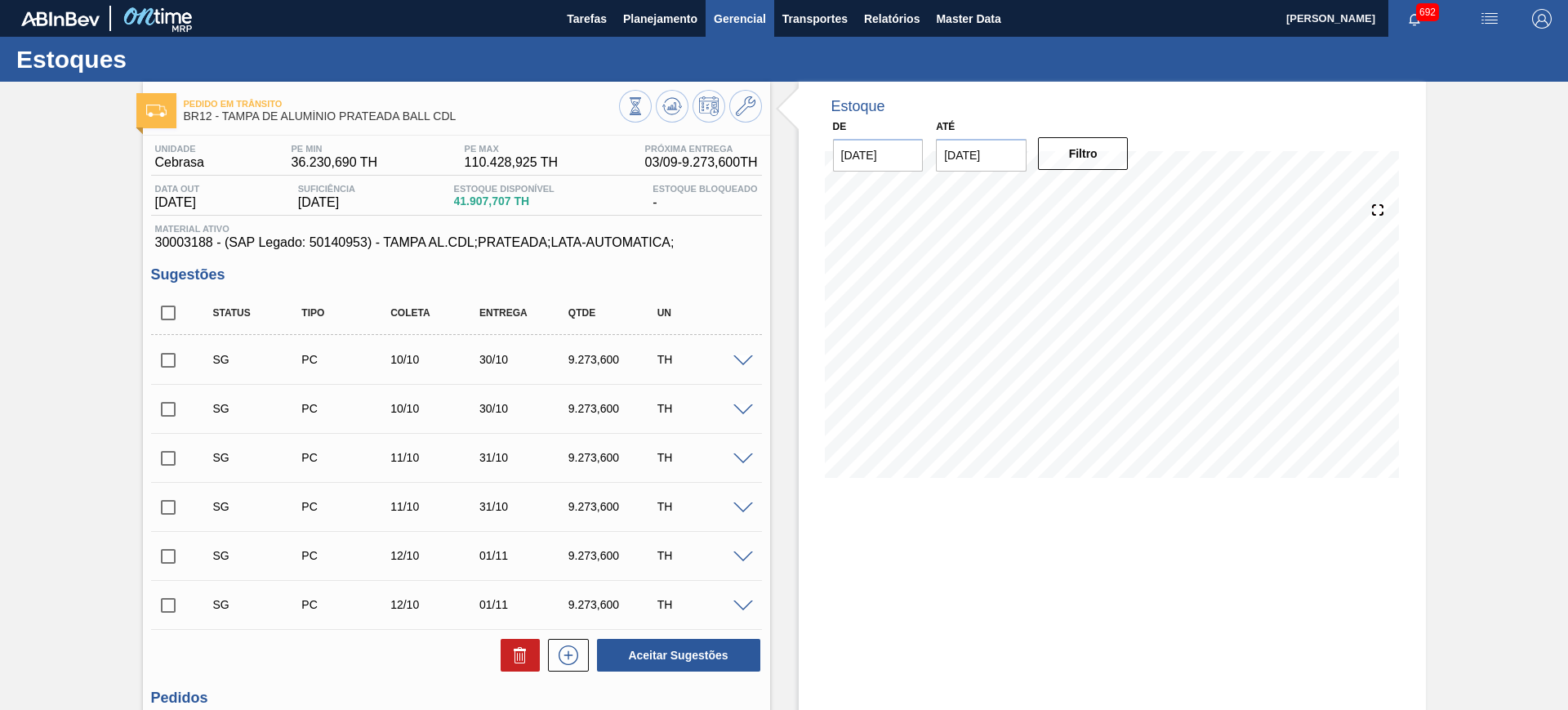
click at [744, 19] on span "Gerencial" at bounding box center [740, 19] width 53 height 19
click at [803, 13] on div at bounding box center [784, 355] width 1568 height 710
click at [671, 10] on span "Planejamento" at bounding box center [661, 19] width 74 height 19
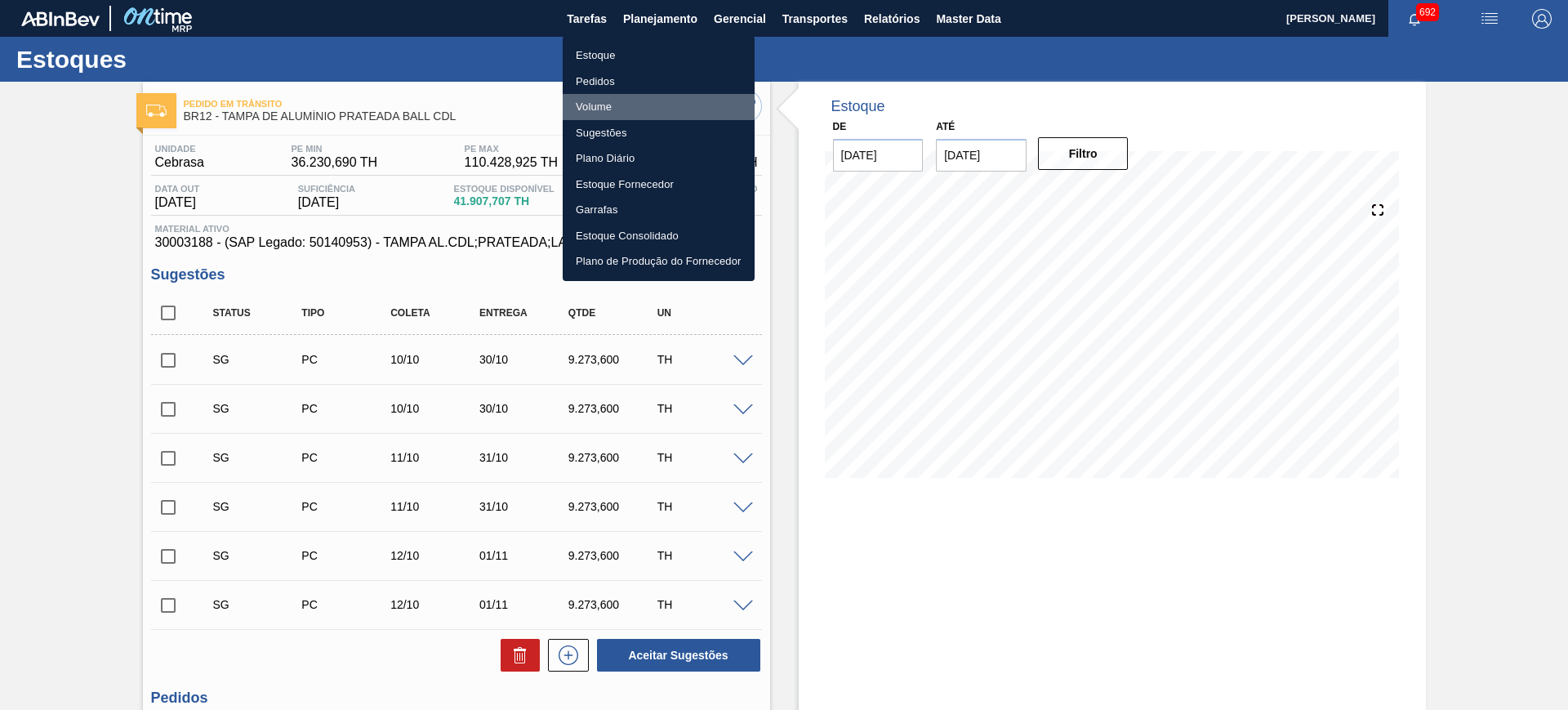
click at [599, 108] on li "Volume" at bounding box center [659, 107] width 192 height 26
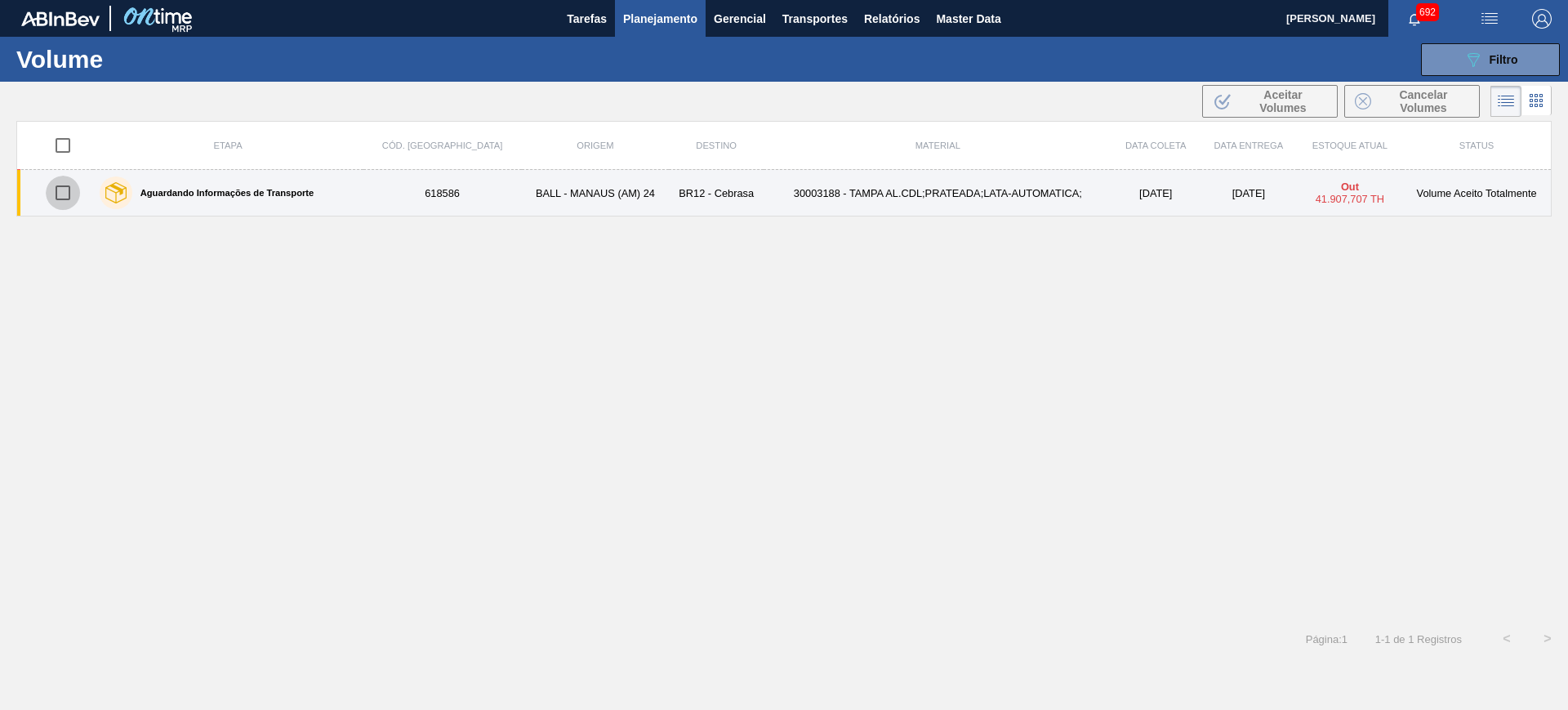
click at [67, 185] on input "checkbox" at bounding box center [62, 193] width 34 height 34
checkbox input "true"
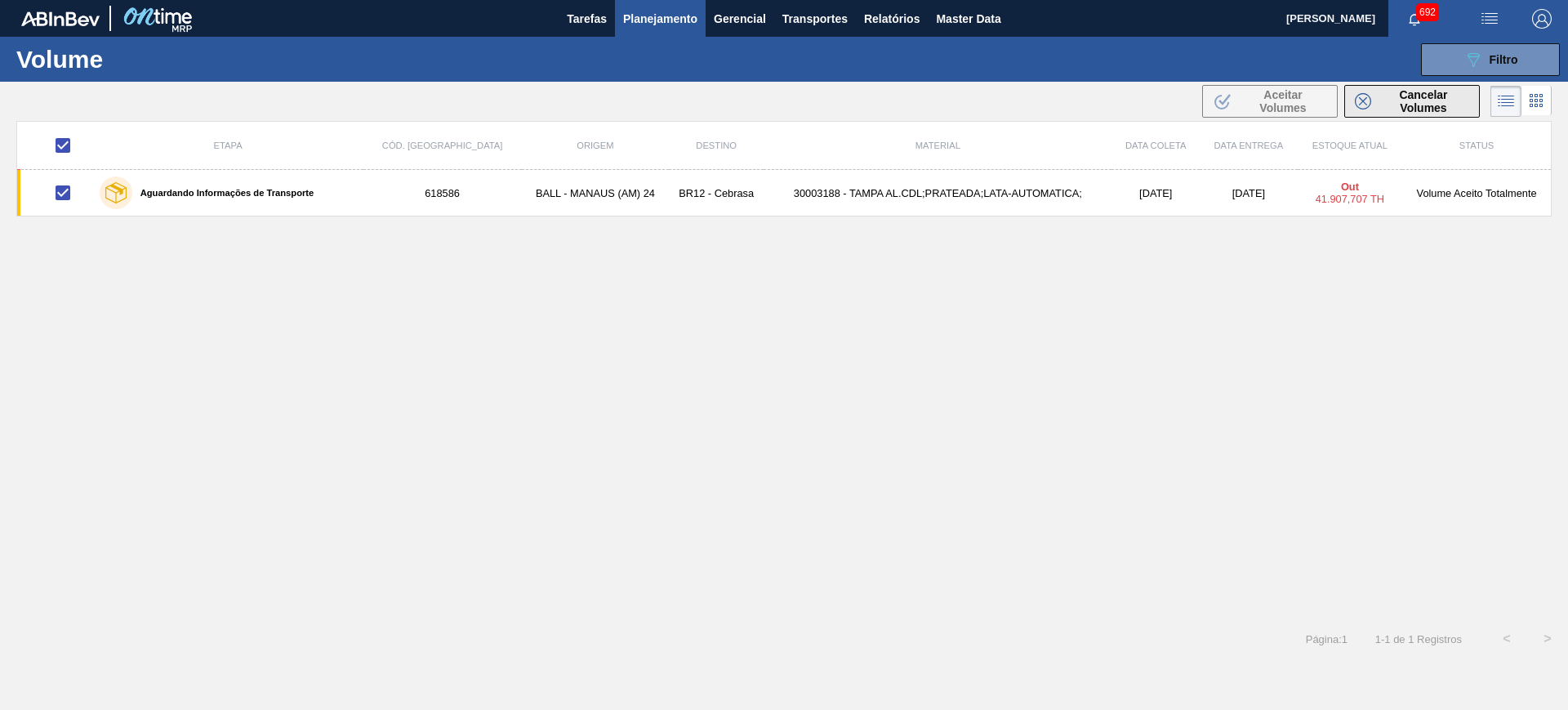
click at [1414, 105] on span "Cancelar Volumes" at bounding box center [1424, 101] width 92 height 26
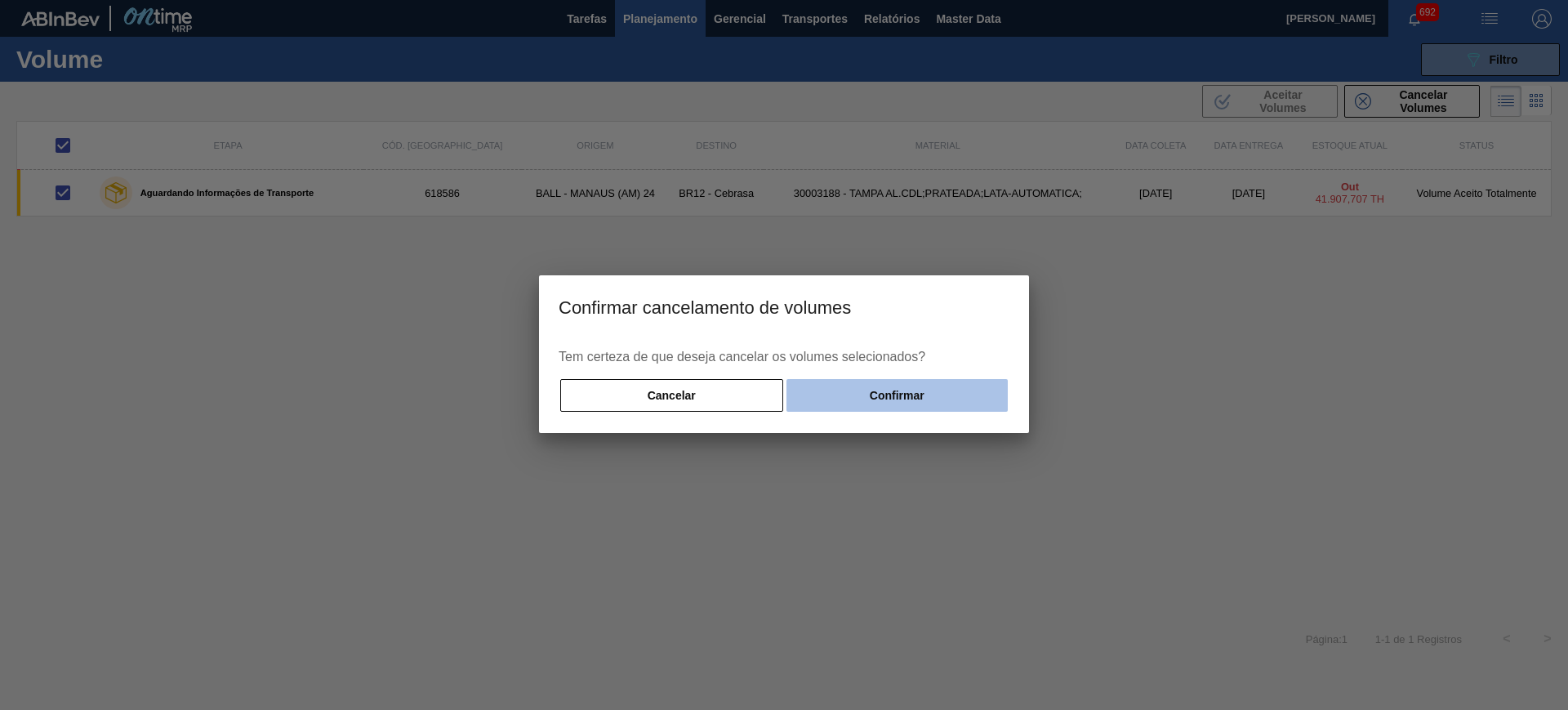
click at [958, 398] on button "Confirmar" at bounding box center [896, 395] width 221 height 32
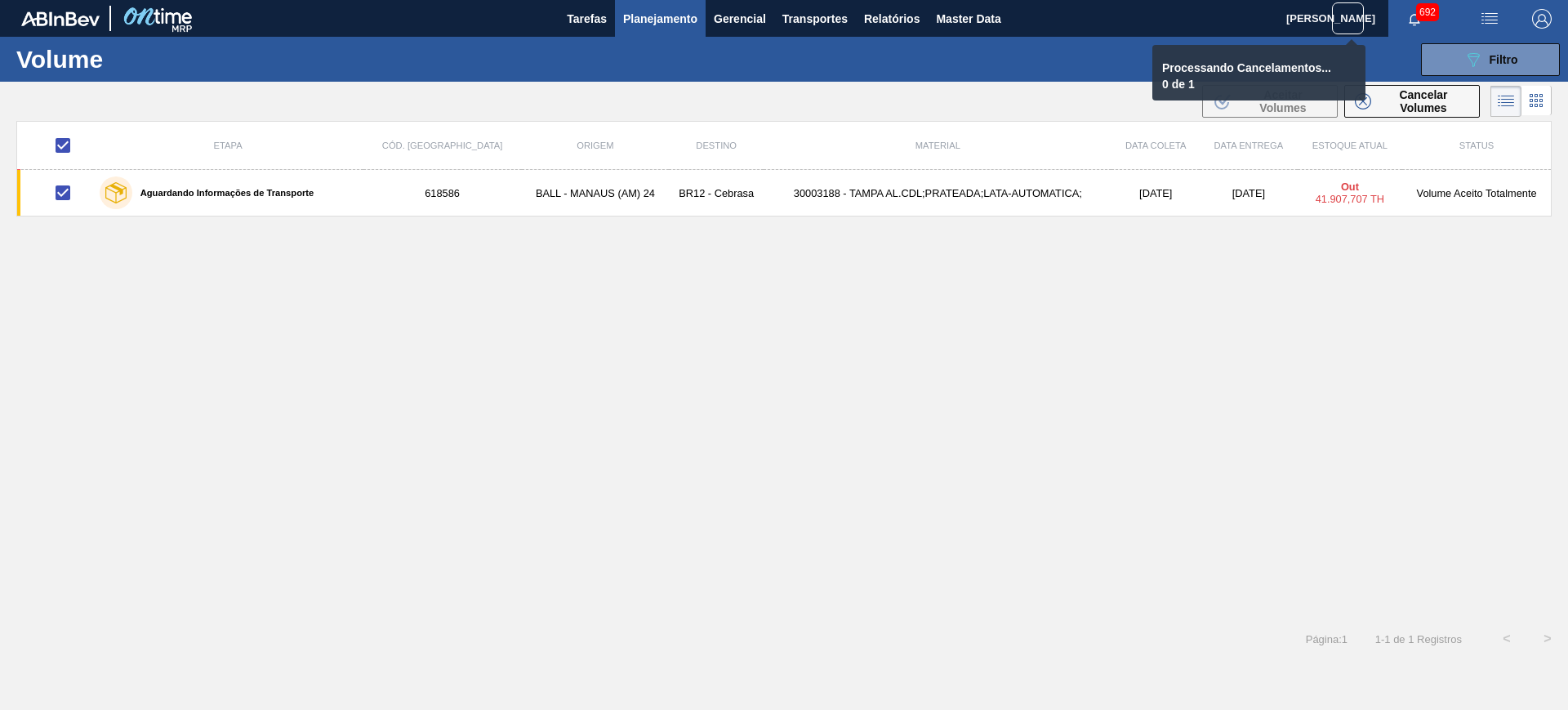
checkbox input "false"
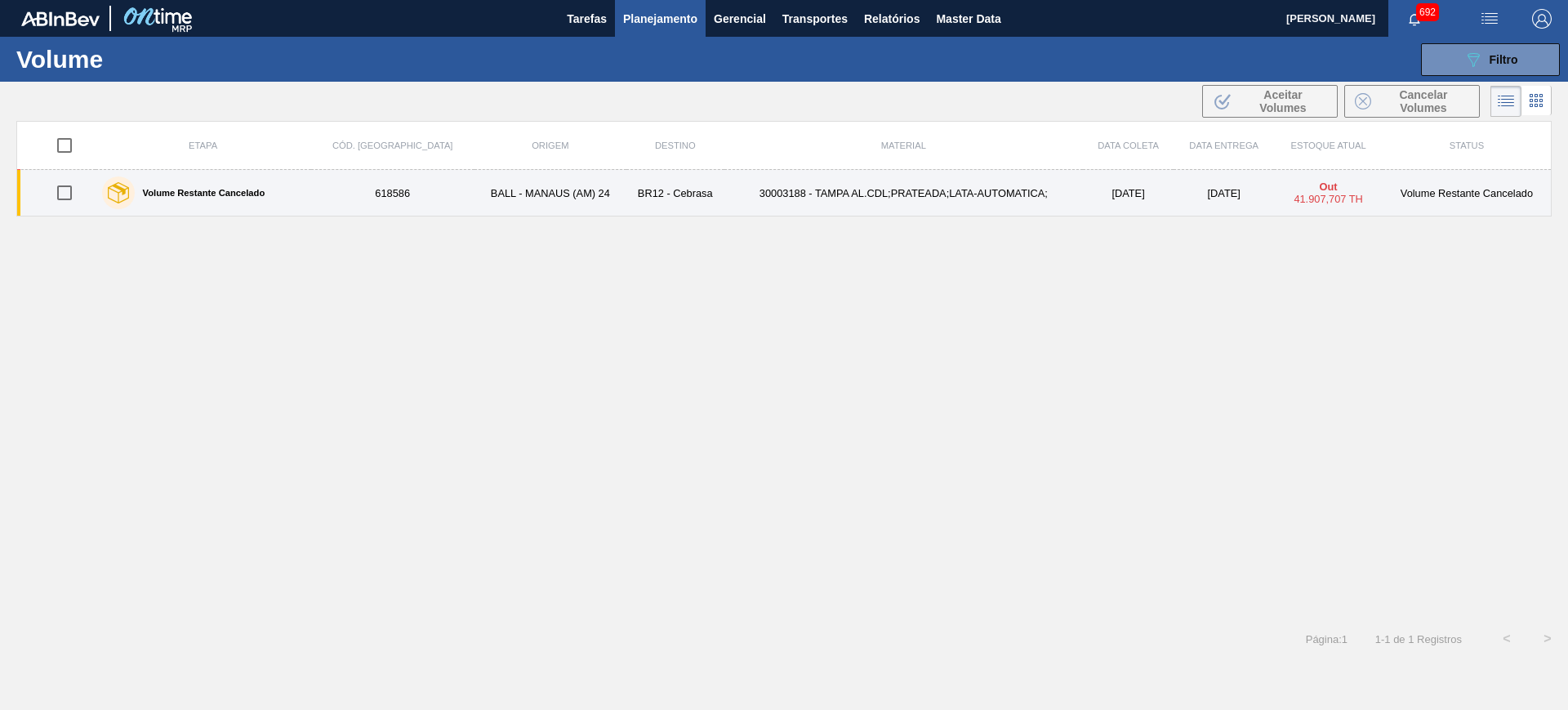
click at [475, 200] on td "BALL - MANAUS (AM) 24" at bounding box center [550, 193] width 152 height 46
